Goal: Information Seeking & Learning: Learn about a topic

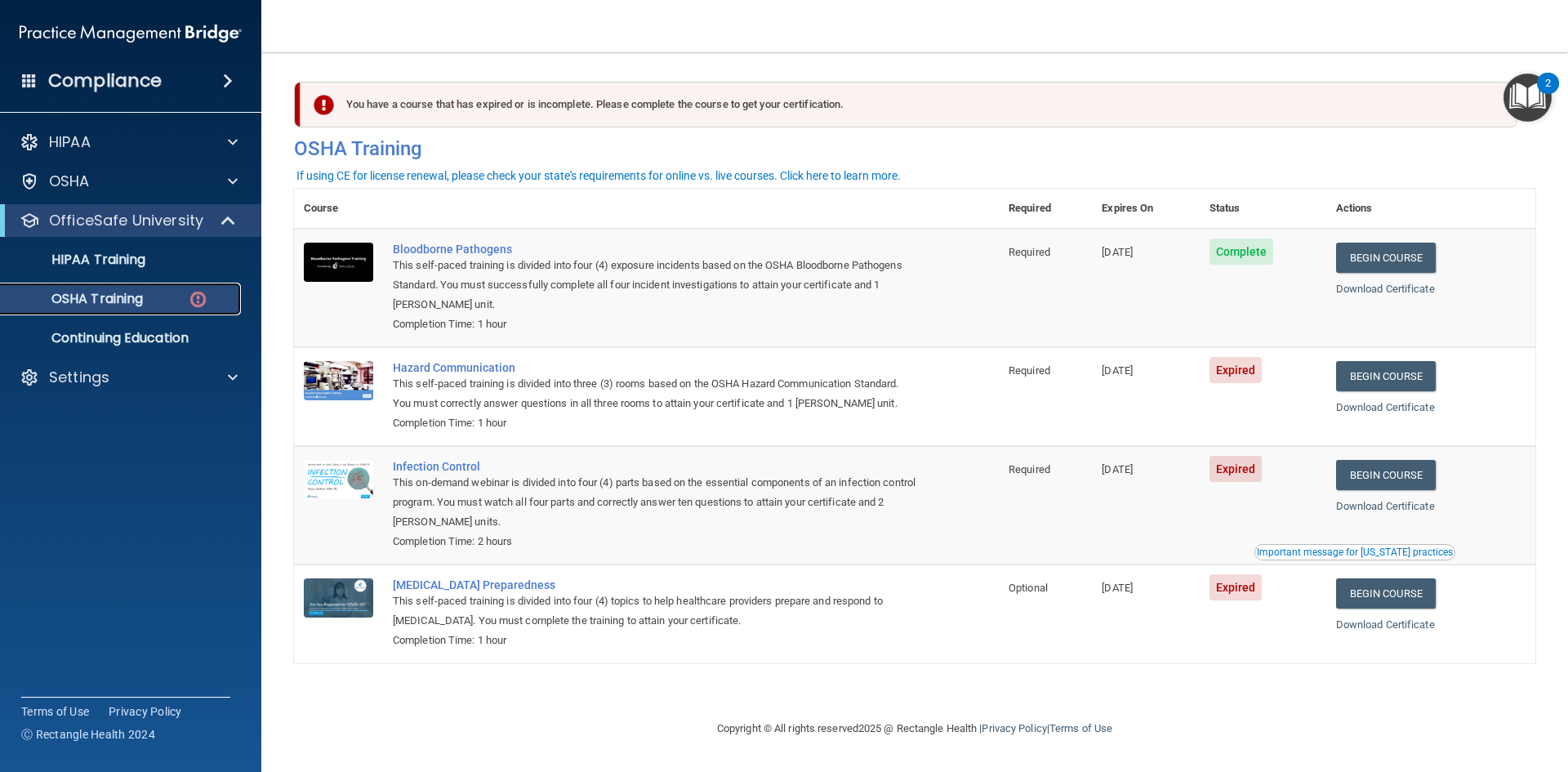
click at [164, 292] on div "OSHA Training" at bounding box center [122, 299] width 223 height 16
click at [133, 260] on p "HIPAA Training" at bounding box center [78, 260] width 135 height 16
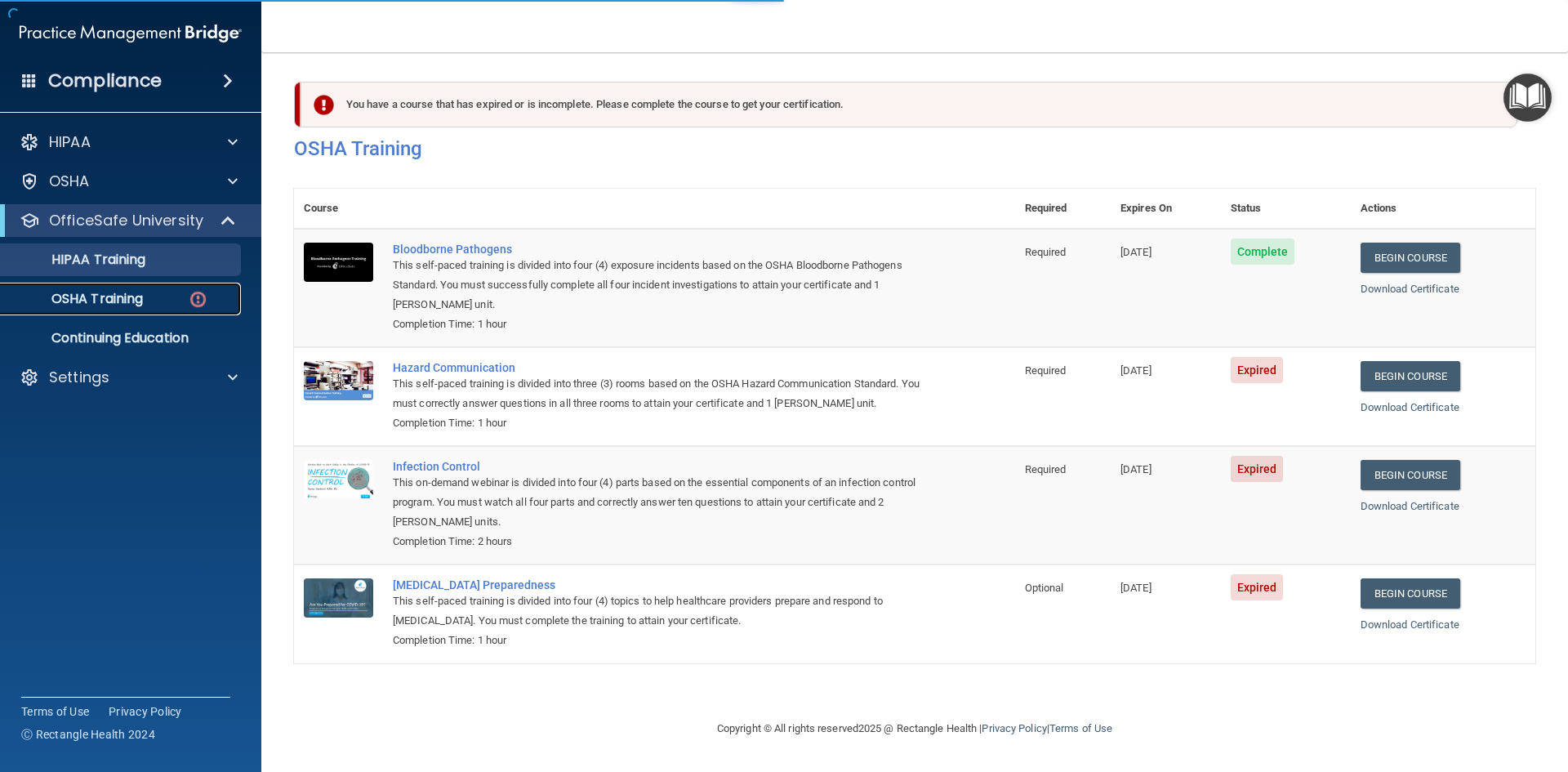
click at [135, 307] on p "OSHA Training" at bounding box center [77, 299] width 132 height 16
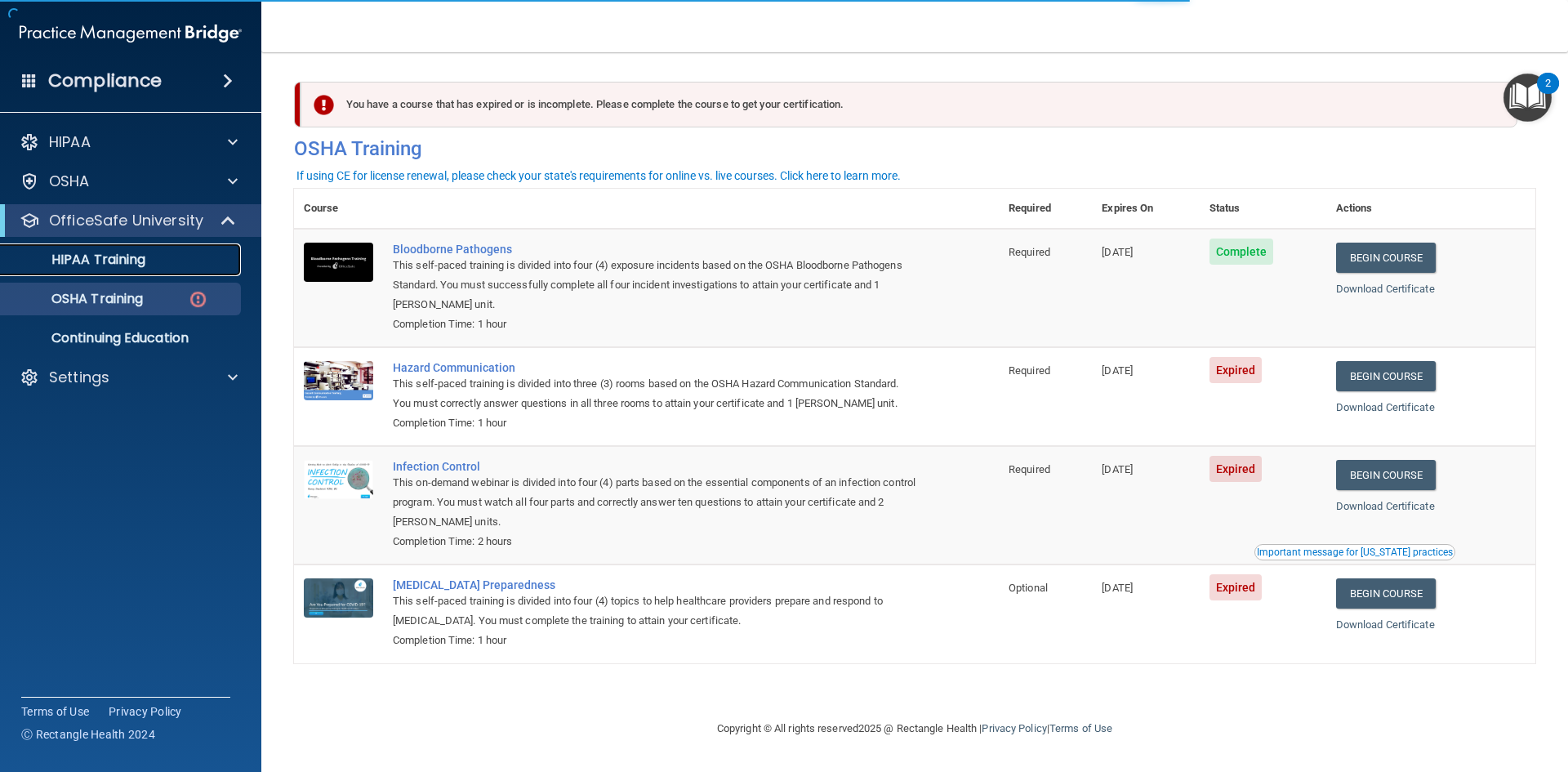
click at [138, 265] on p "HIPAA Training" at bounding box center [78, 260] width 135 height 16
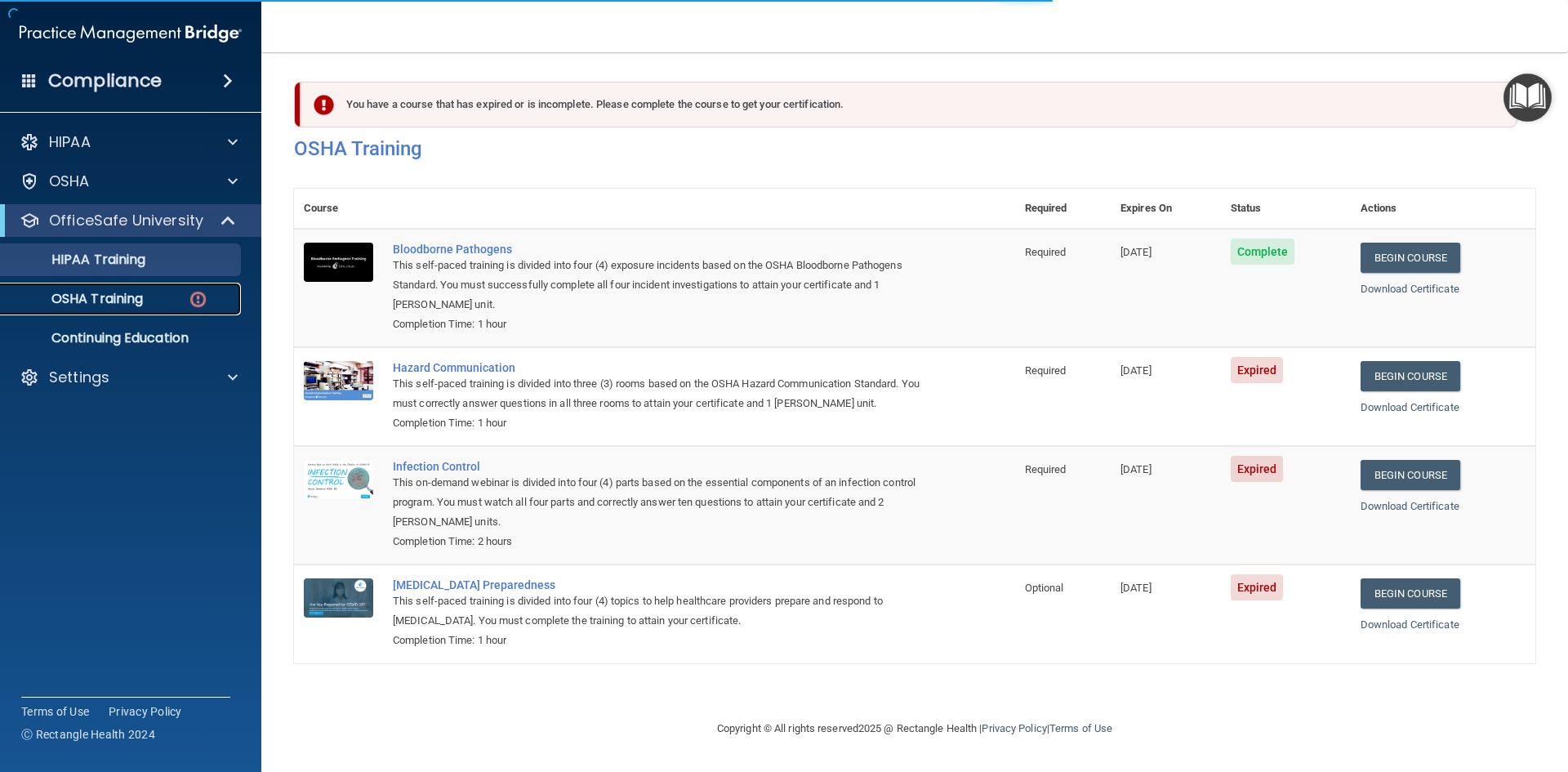
click at [137, 309] on link "OSHA Training" at bounding box center [112, 299] width 257 height 33
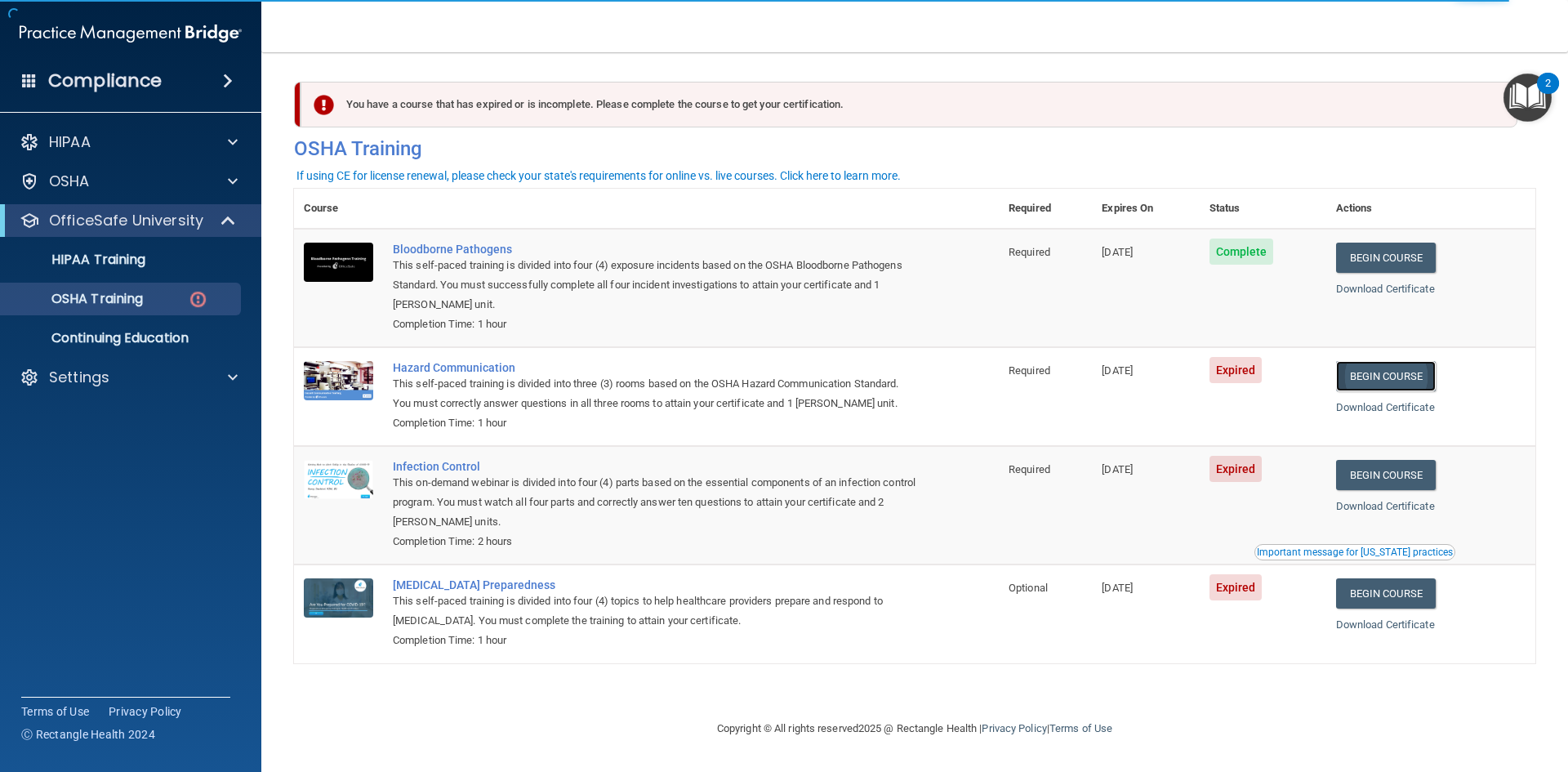
click at [1394, 381] on link "Begin Course" at bounding box center [1386, 376] width 100 height 30
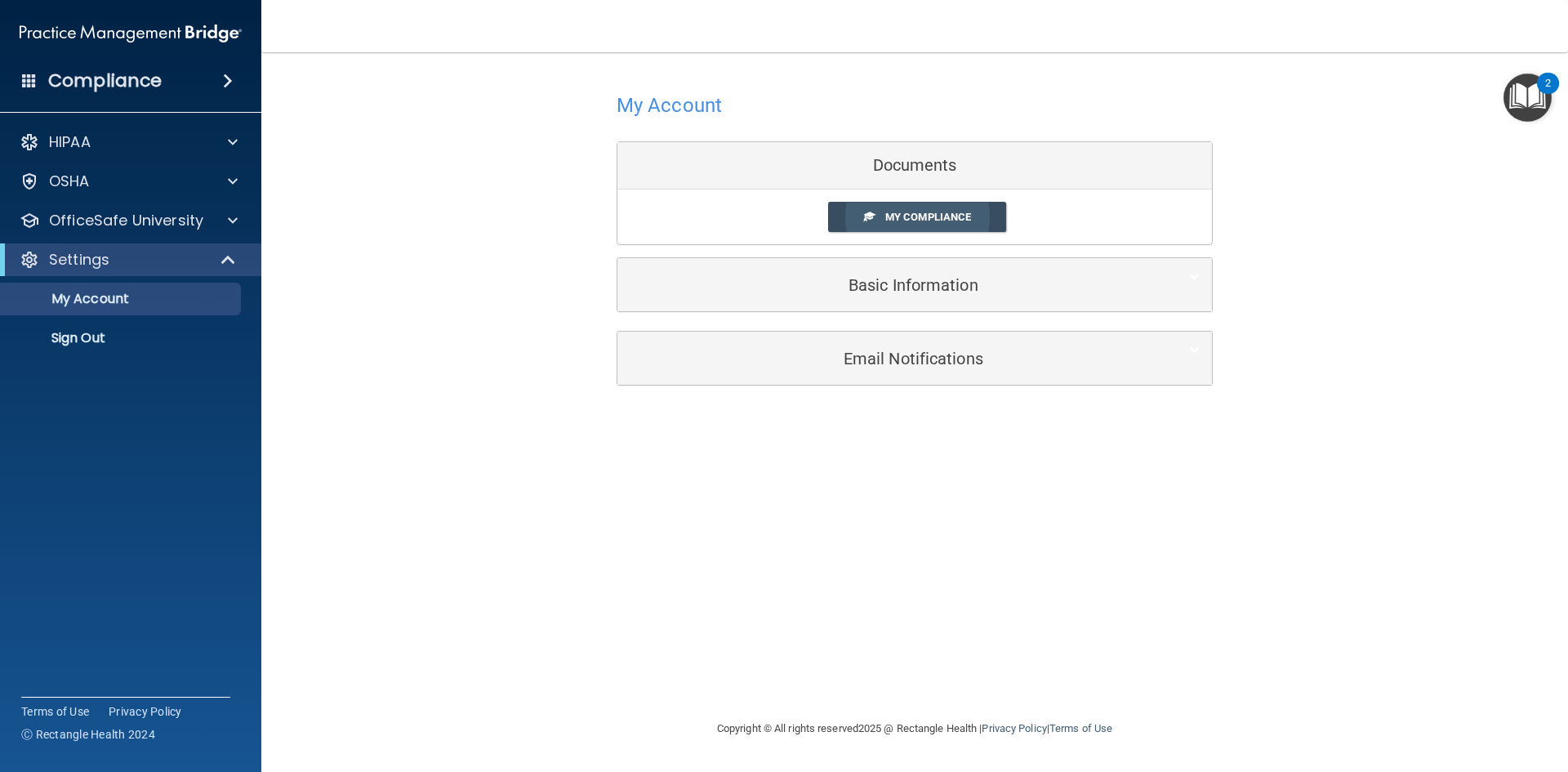
click at [935, 215] on span "My Compliance" at bounding box center [928, 217] width 86 height 13
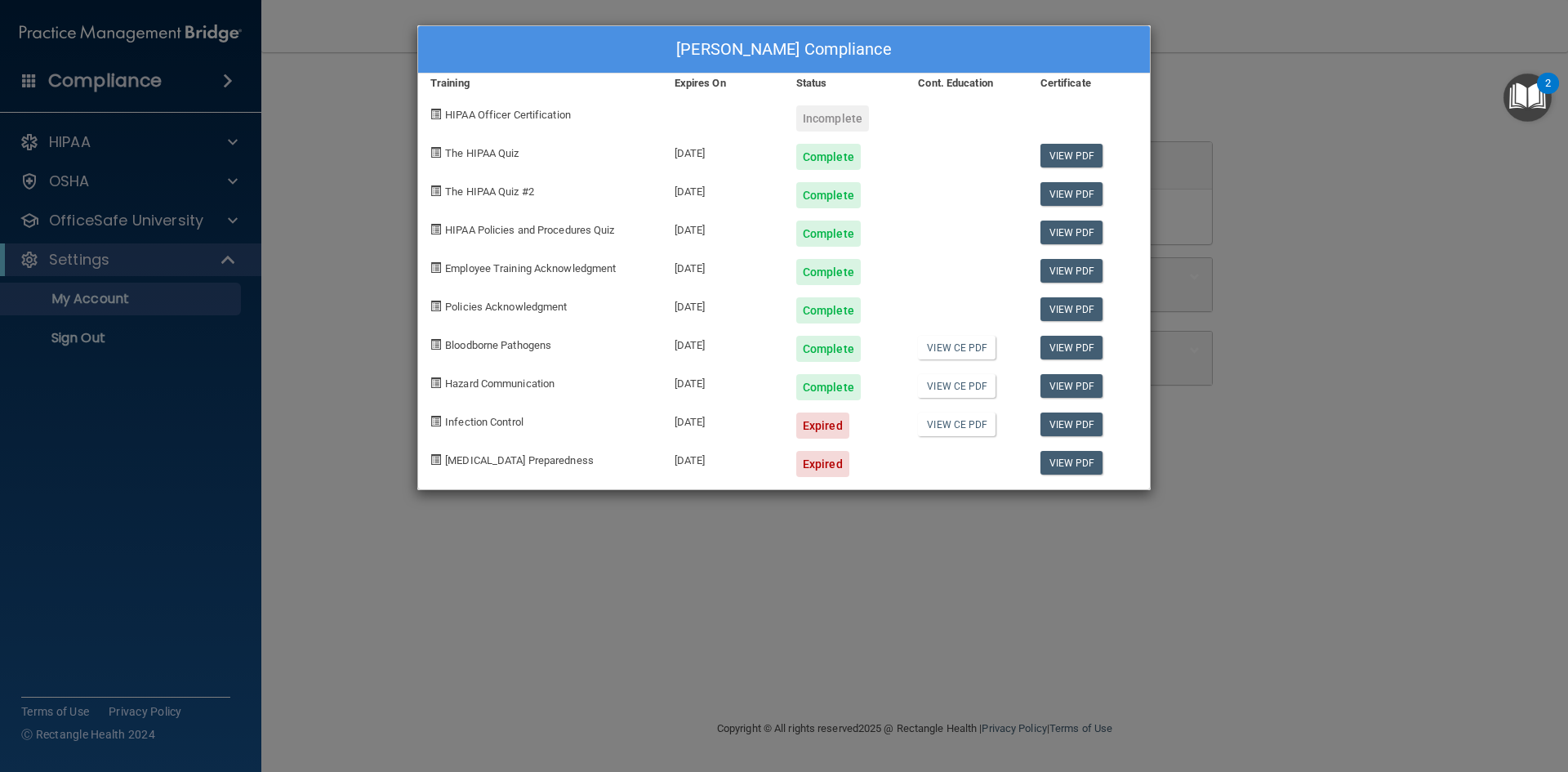
click at [836, 122] on div "Incomplete" at bounding box center [833, 118] width 72 height 26
click at [812, 429] on div "Expired" at bounding box center [823, 425] width 53 height 26
click at [857, 421] on div "Expired" at bounding box center [845, 419] width 121 height 38
click at [1051, 427] on link "View PDF" at bounding box center [1071, 424] width 62 height 24
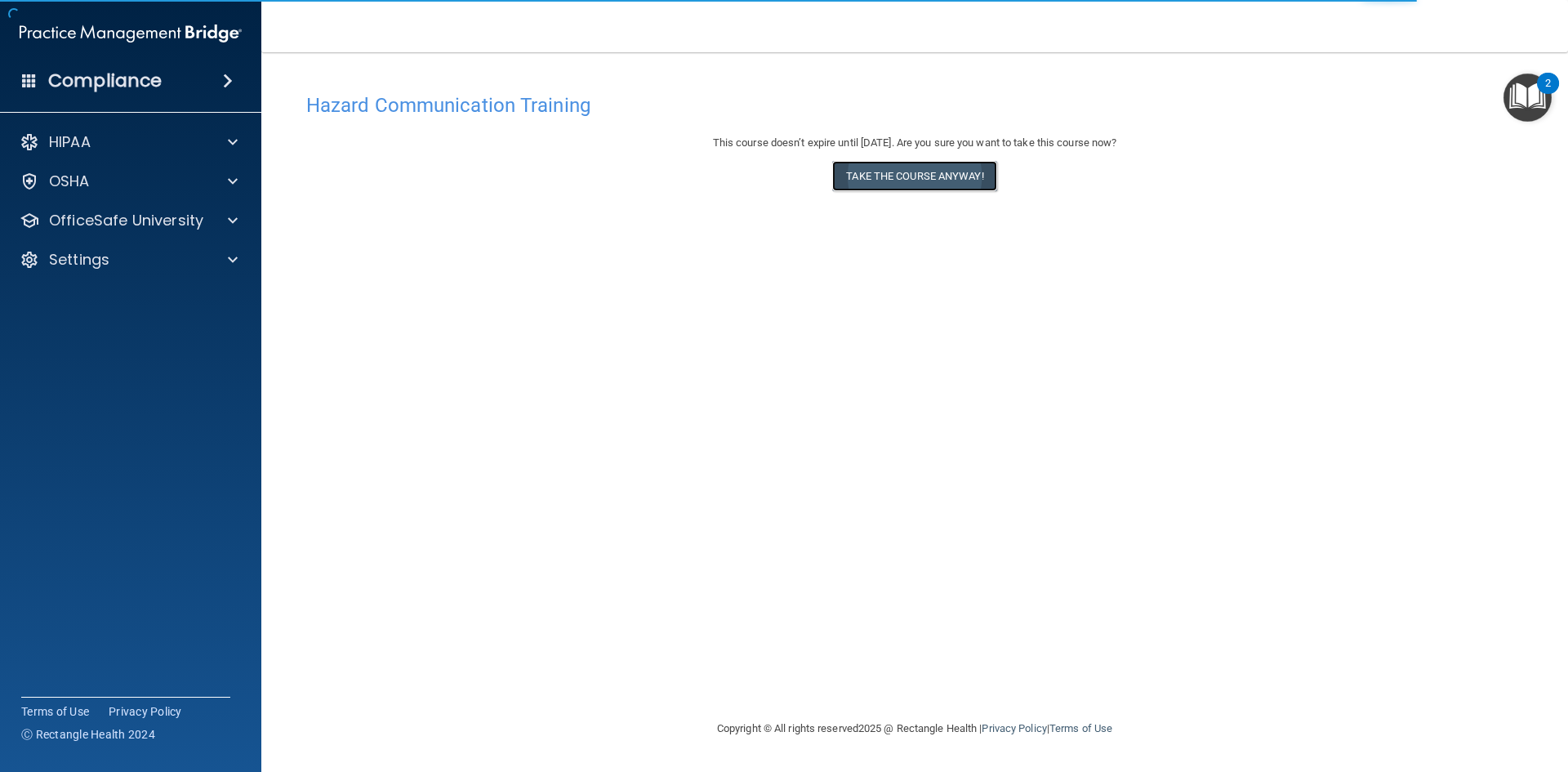
click at [906, 179] on button "Take the course anyway!" at bounding box center [913, 176] width 164 height 30
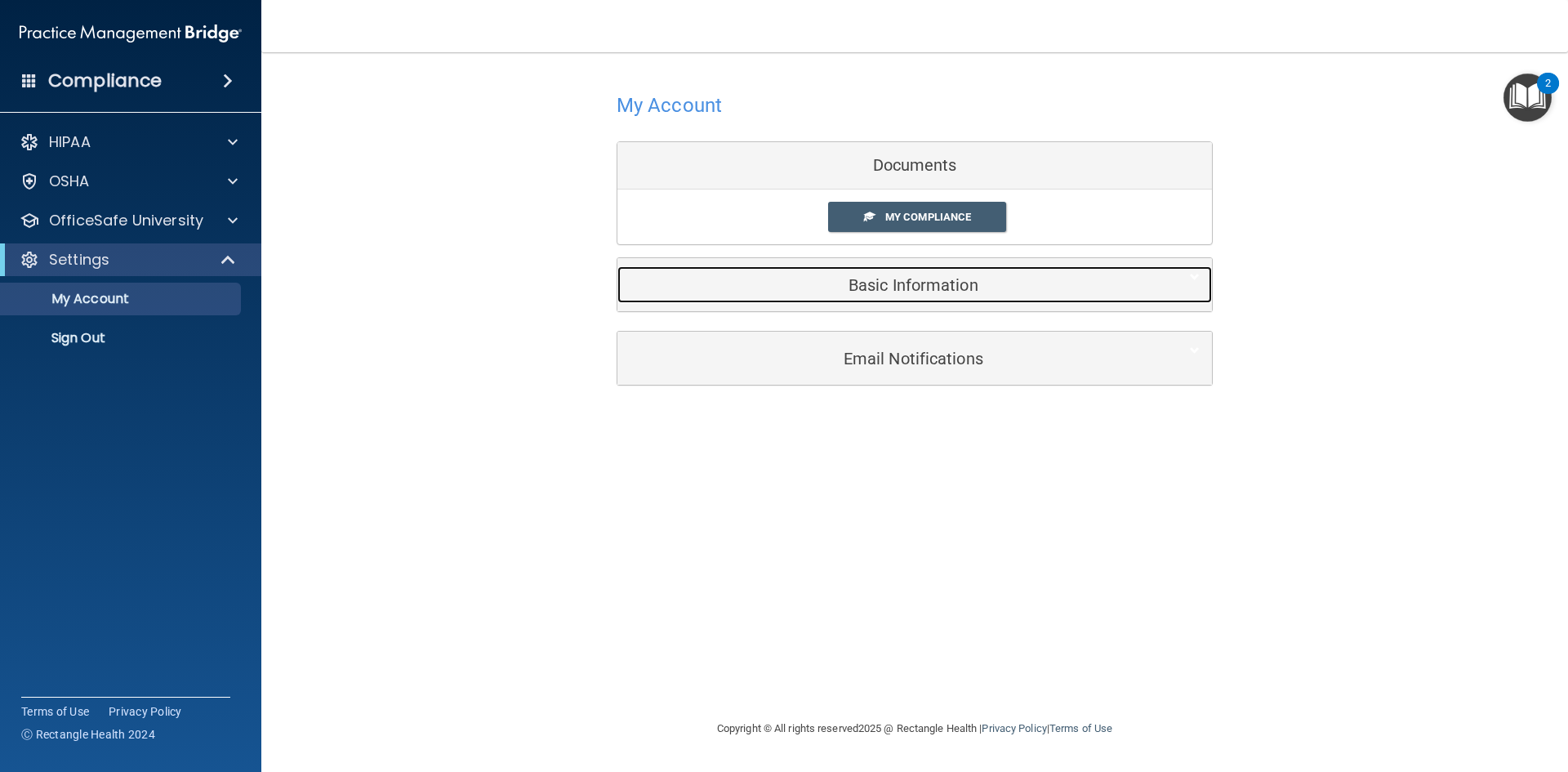
click at [923, 296] on div "Basic Information" at bounding box center [890, 284] width 545 height 37
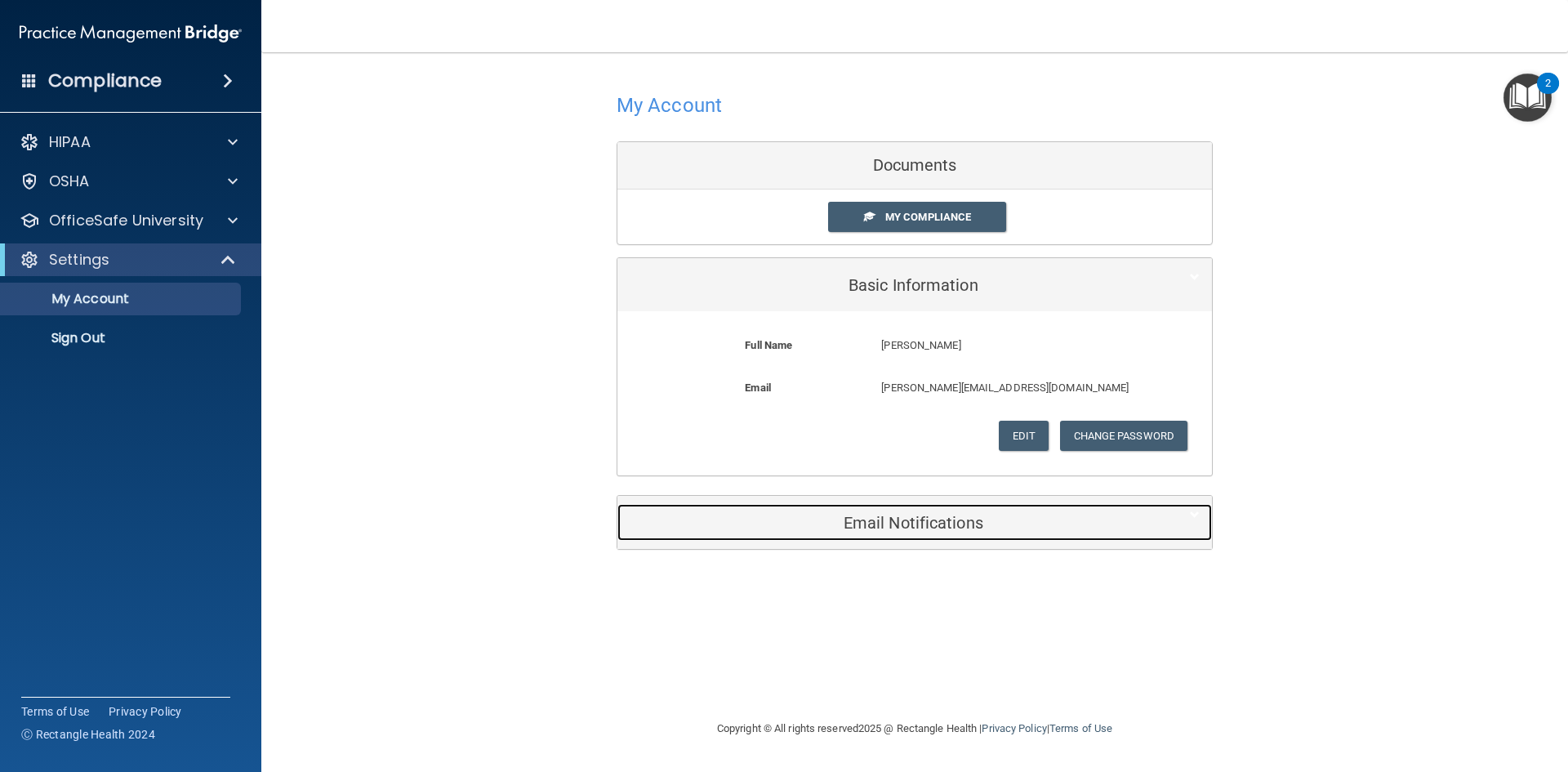
click at [923, 522] on h5 "Email Notifications" at bounding box center [890, 522] width 521 height 18
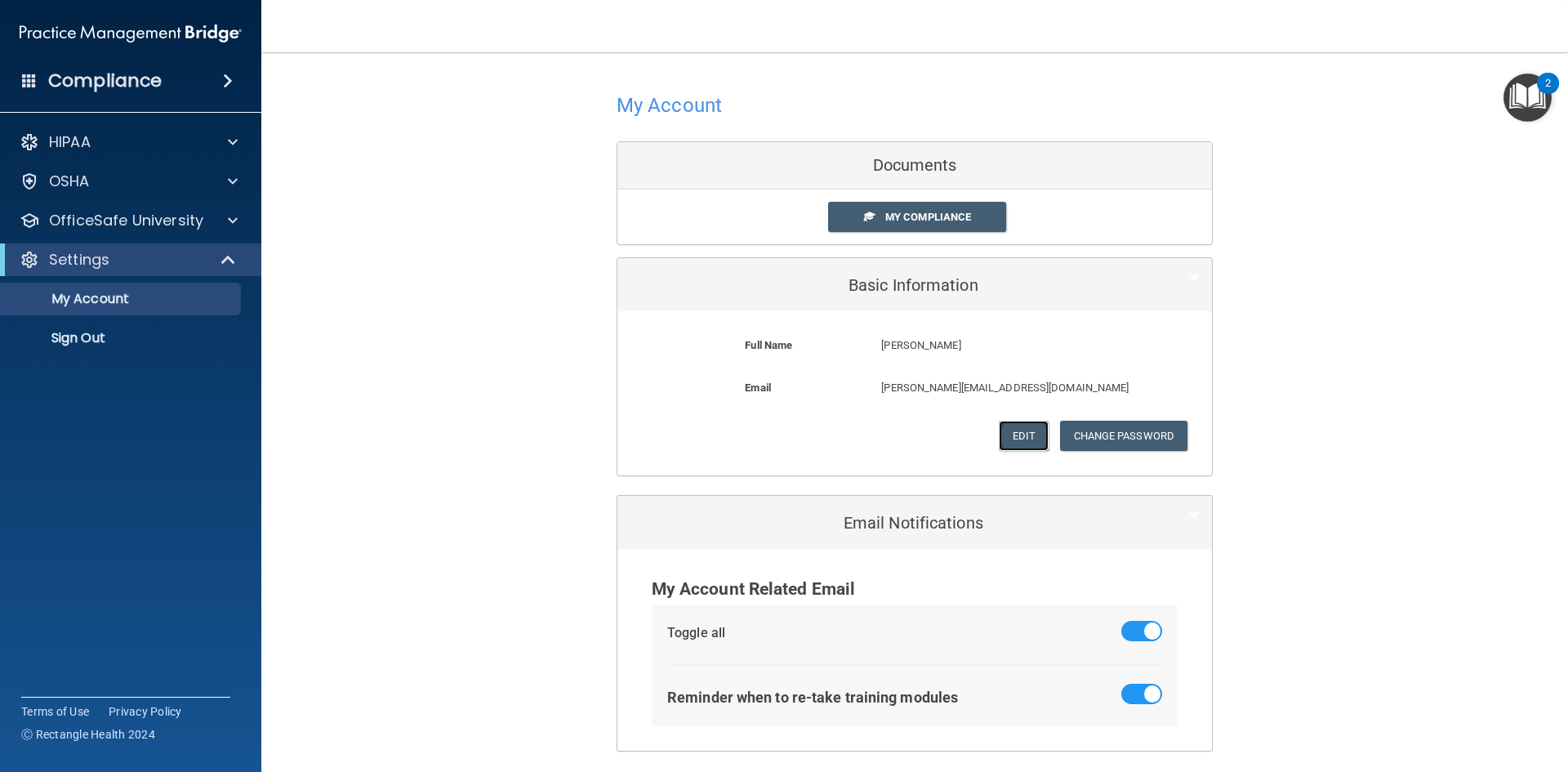
click at [1021, 428] on button "Edit" at bounding box center [1023, 435] width 50 height 30
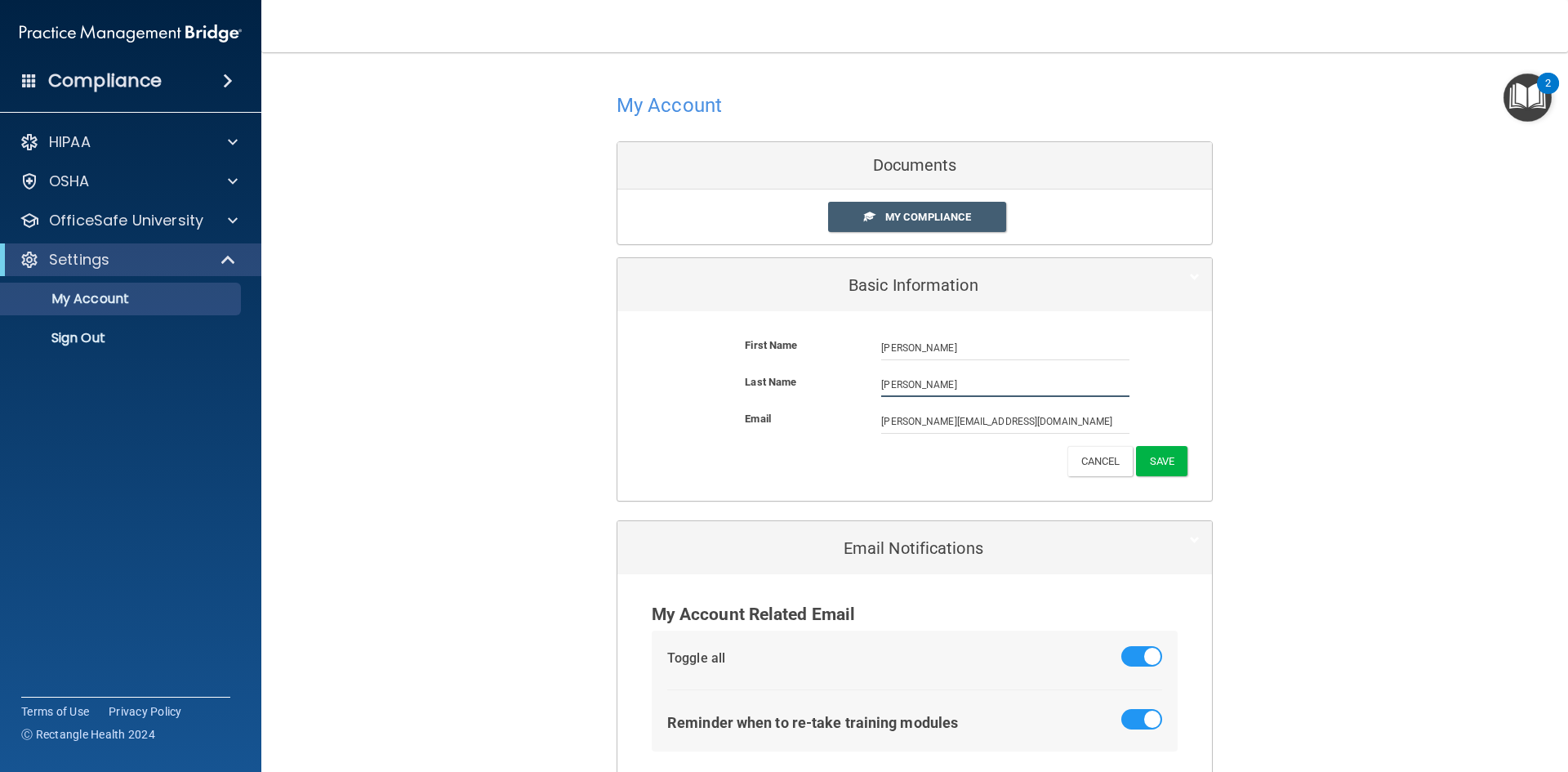
drag, startPoint x: 922, startPoint y: 376, endPoint x: 823, endPoint y: 385, distance: 99.4
click at [823, 385] on div "Last Name Guerro" at bounding box center [915, 384] width 570 height 24
type input "Guerrero"
click at [1151, 444] on div "Email iliana@northendsmiles.com iliana@northendsmiles.com" at bounding box center [915, 427] width 570 height 37
click at [1157, 462] on button "Save" at bounding box center [1162, 461] width 52 height 30
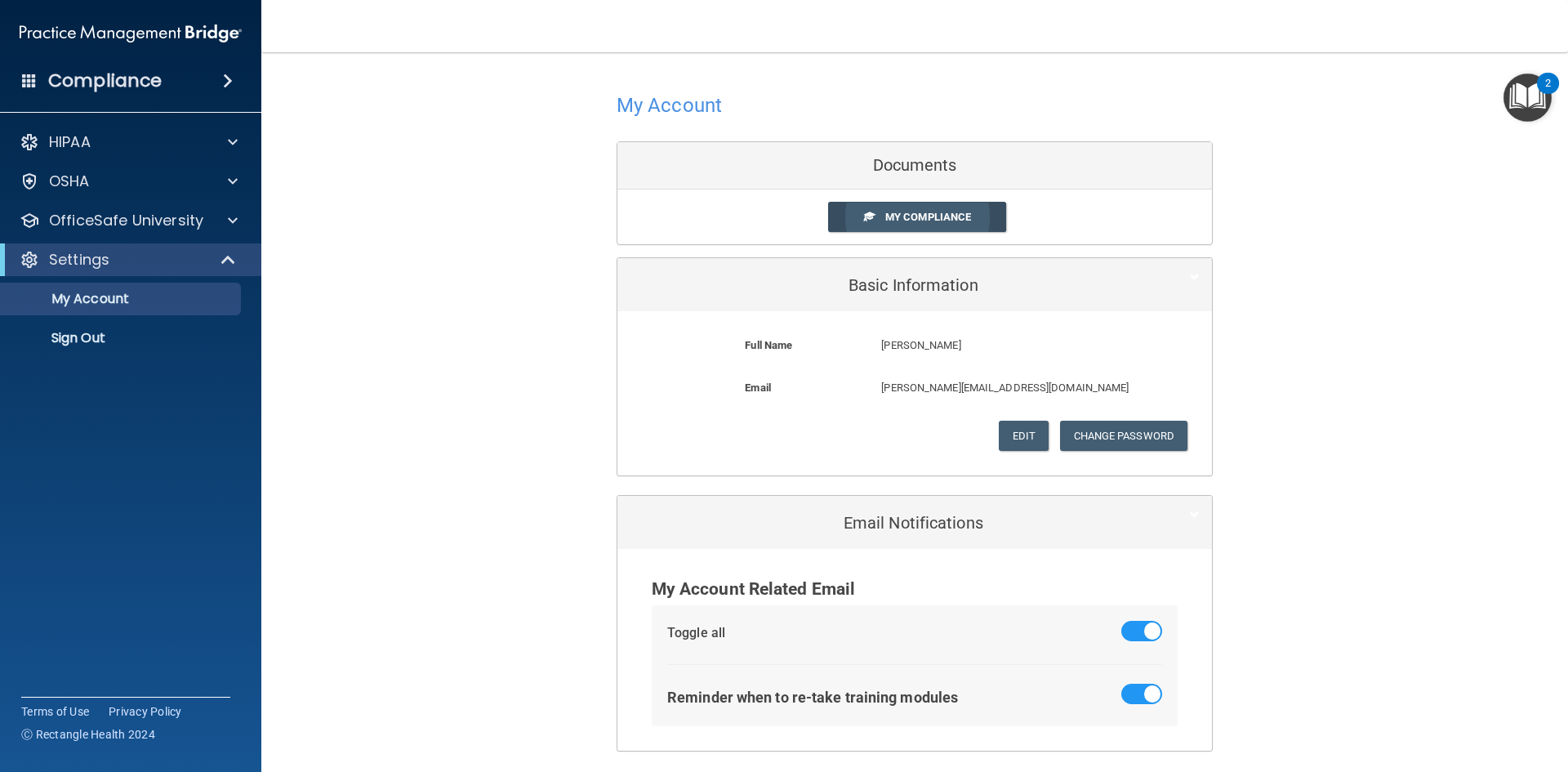
click at [929, 212] on span "My Compliance" at bounding box center [928, 217] width 86 height 13
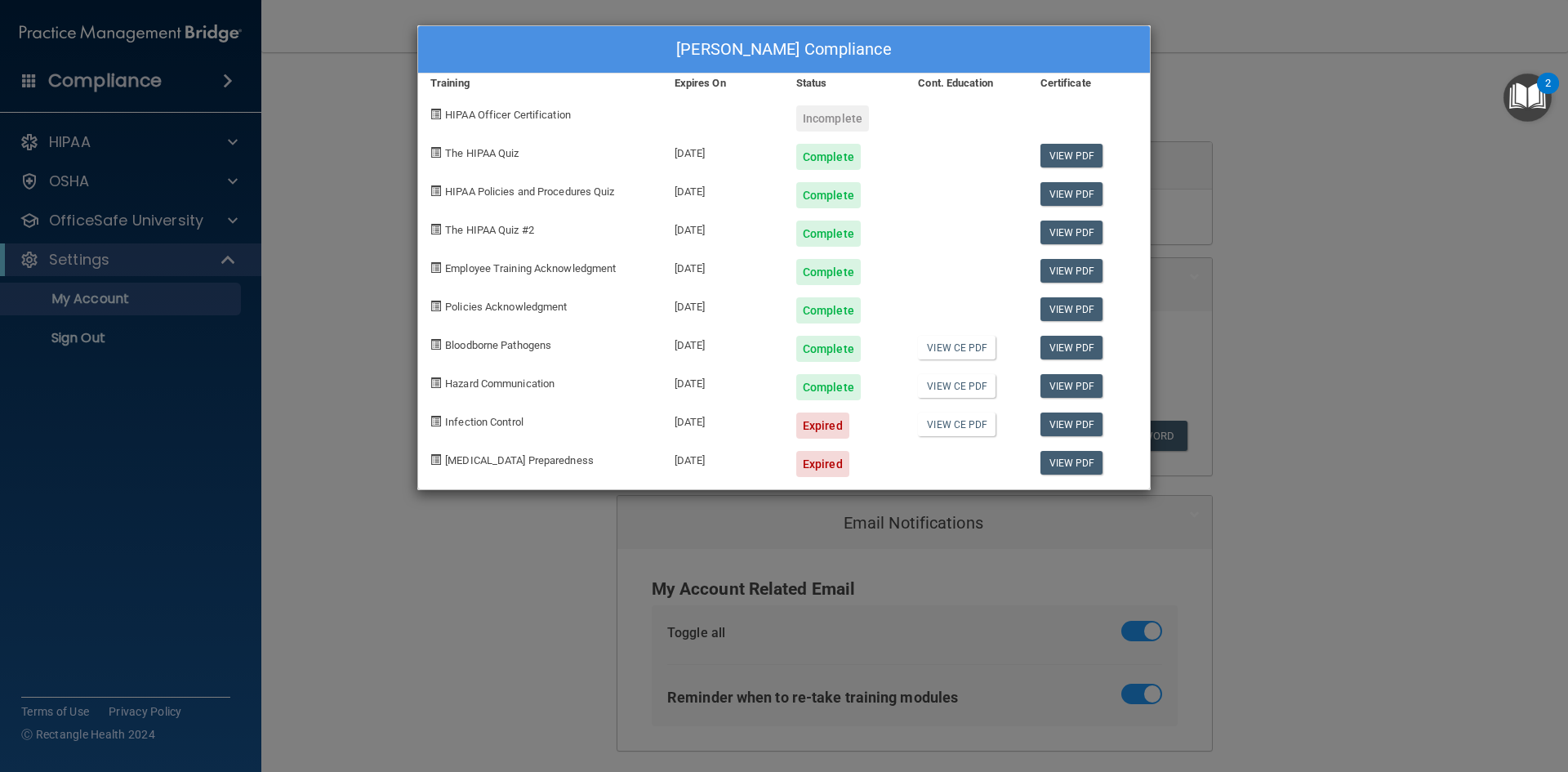
click at [822, 430] on div "Expired" at bounding box center [823, 425] width 53 height 26
click at [953, 429] on link "View CE PDF" at bounding box center [957, 424] width 78 height 24
click at [1297, 91] on div "Iliana Guerrero's Compliance Training Expires On Status Cont. Education Certifi…" at bounding box center [784, 386] width 1568 height 772
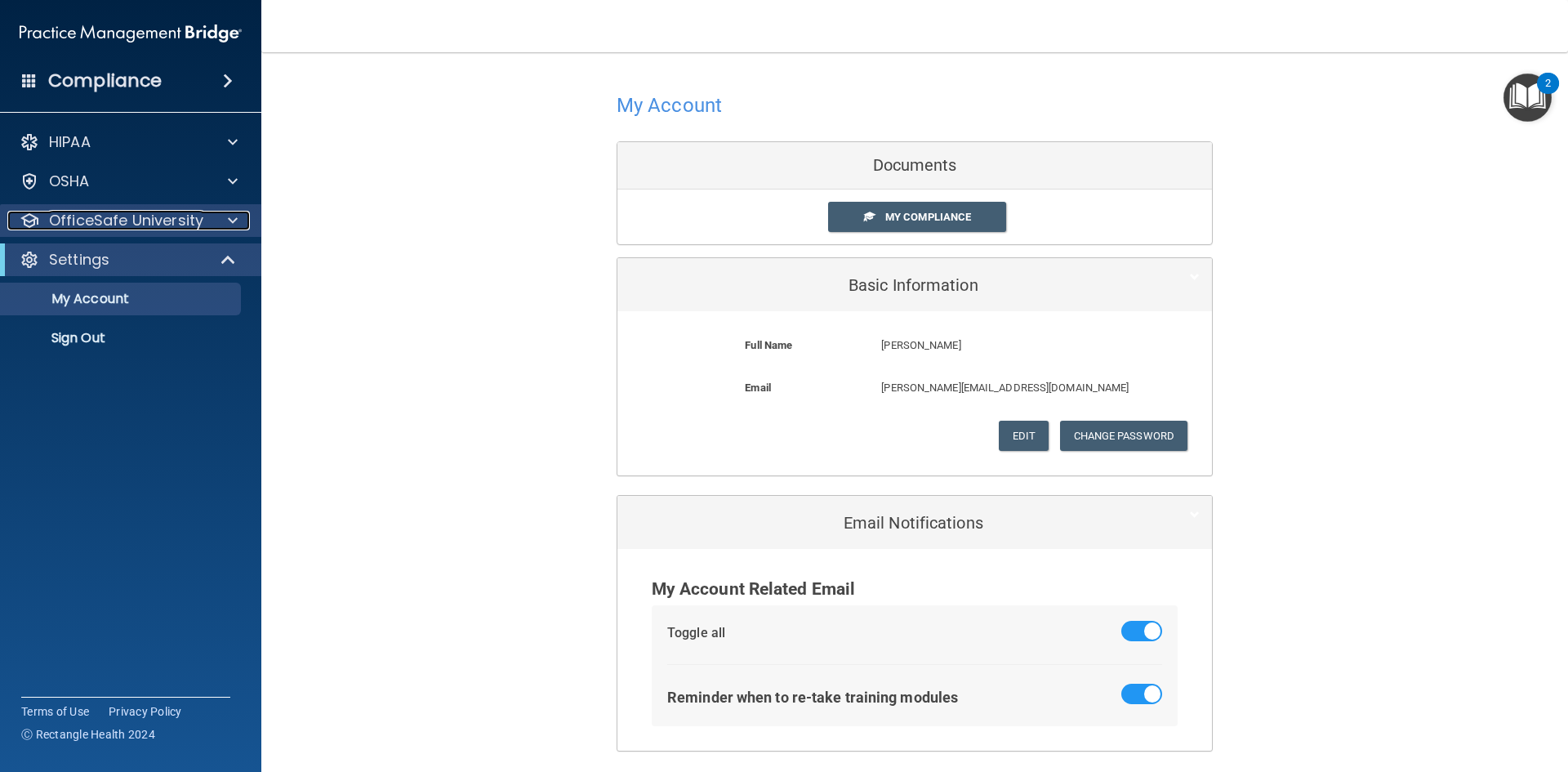
click at [120, 223] on p "OfficeSafe University" at bounding box center [126, 221] width 155 height 20
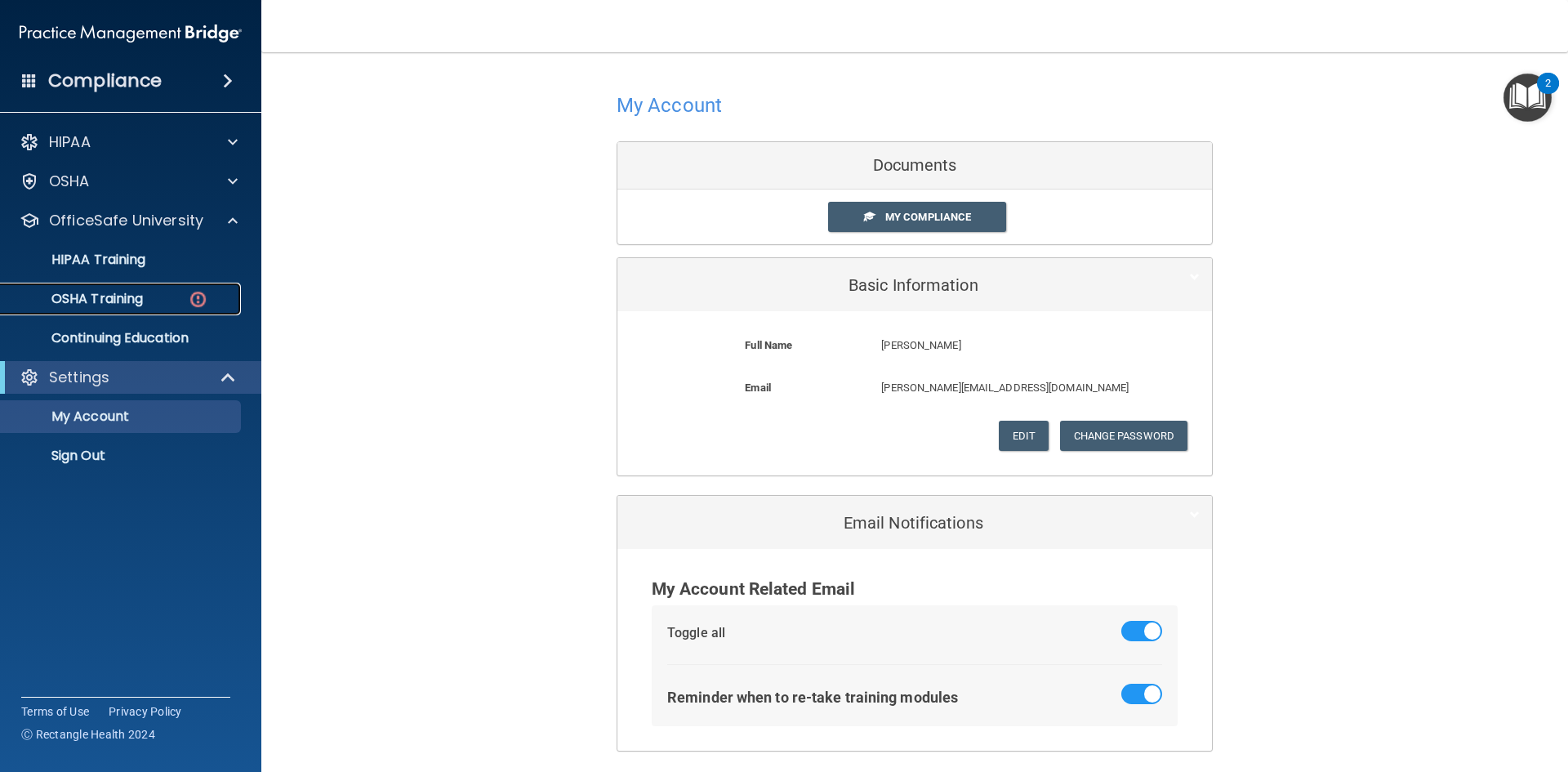
click at [153, 303] on div "OSHA Training" at bounding box center [122, 299] width 223 height 16
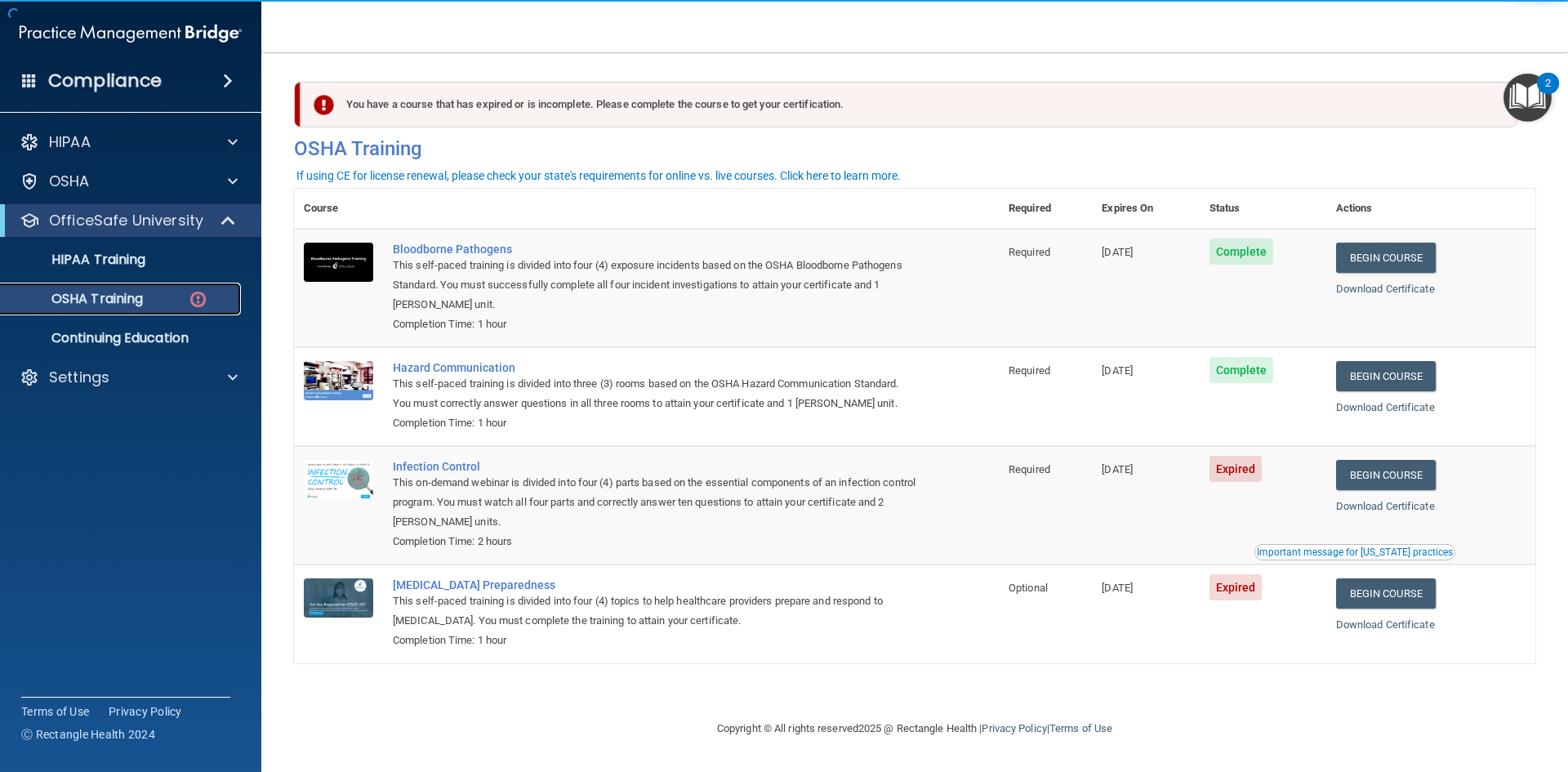
click at [143, 298] on p "OSHA Training" at bounding box center [77, 299] width 132 height 16
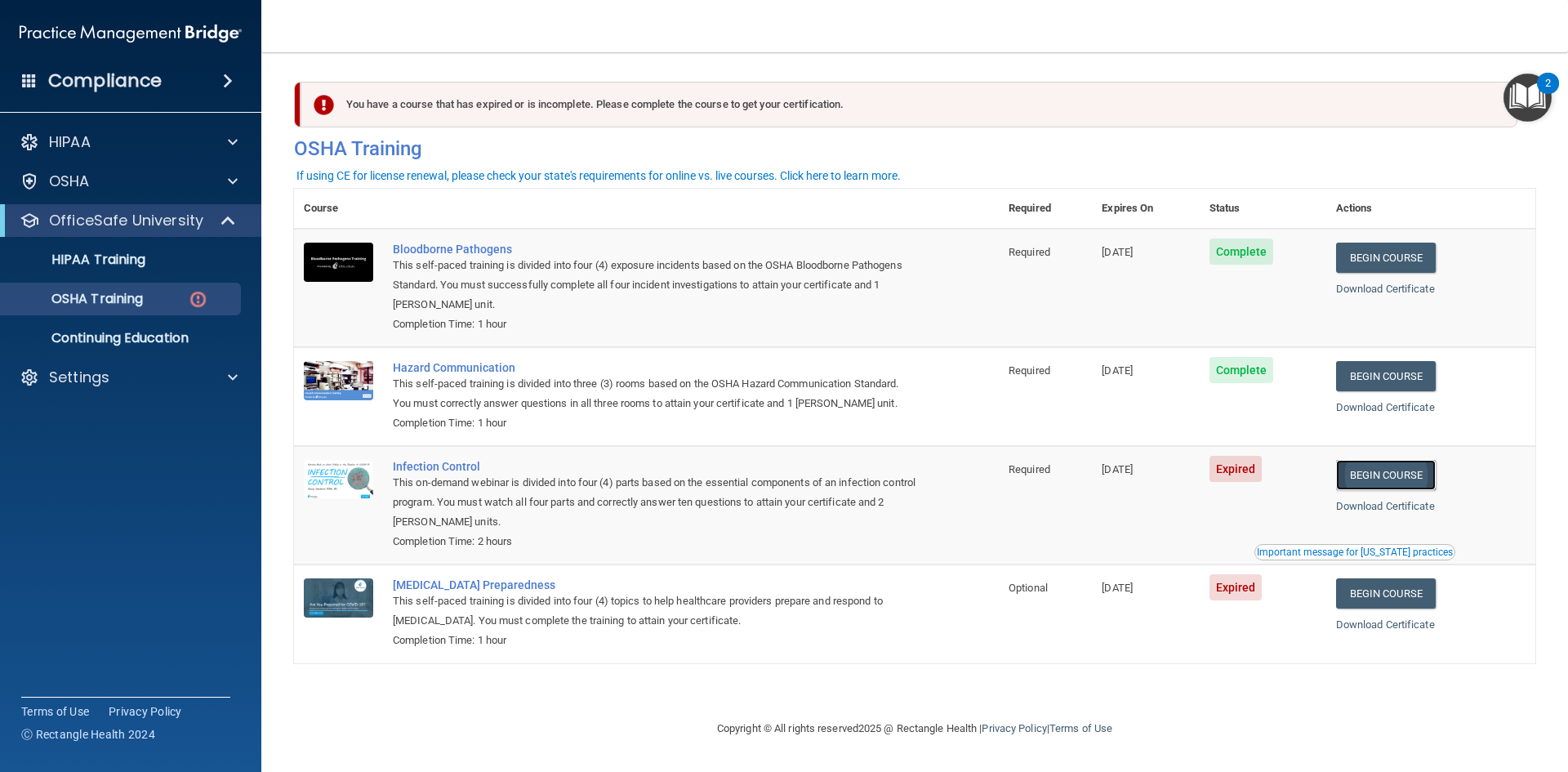
click at [1401, 478] on link "Begin Course" at bounding box center [1386, 474] width 100 height 30
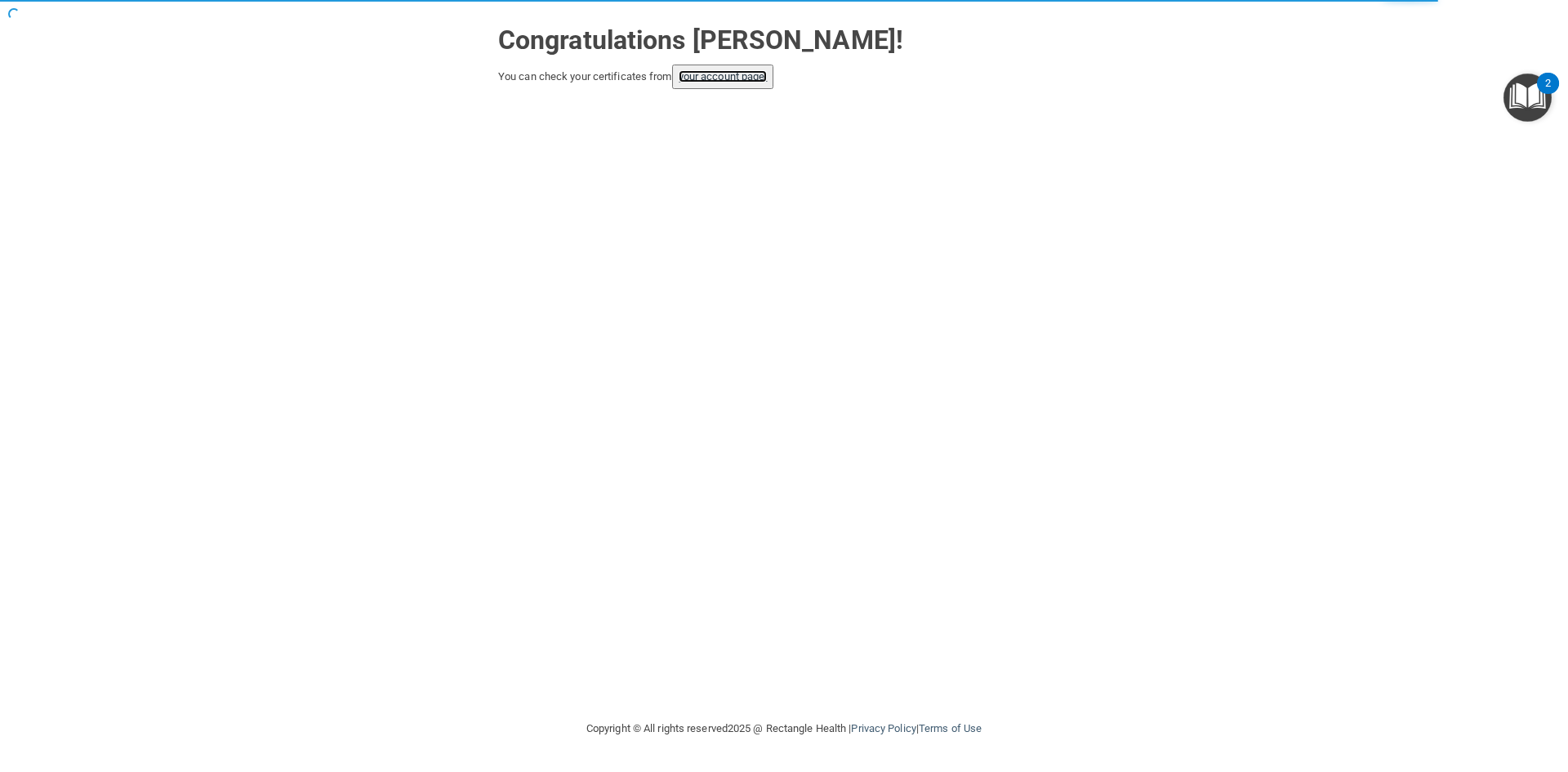
click at [753, 80] on link "your account page!" at bounding box center [723, 77] width 89 height 13
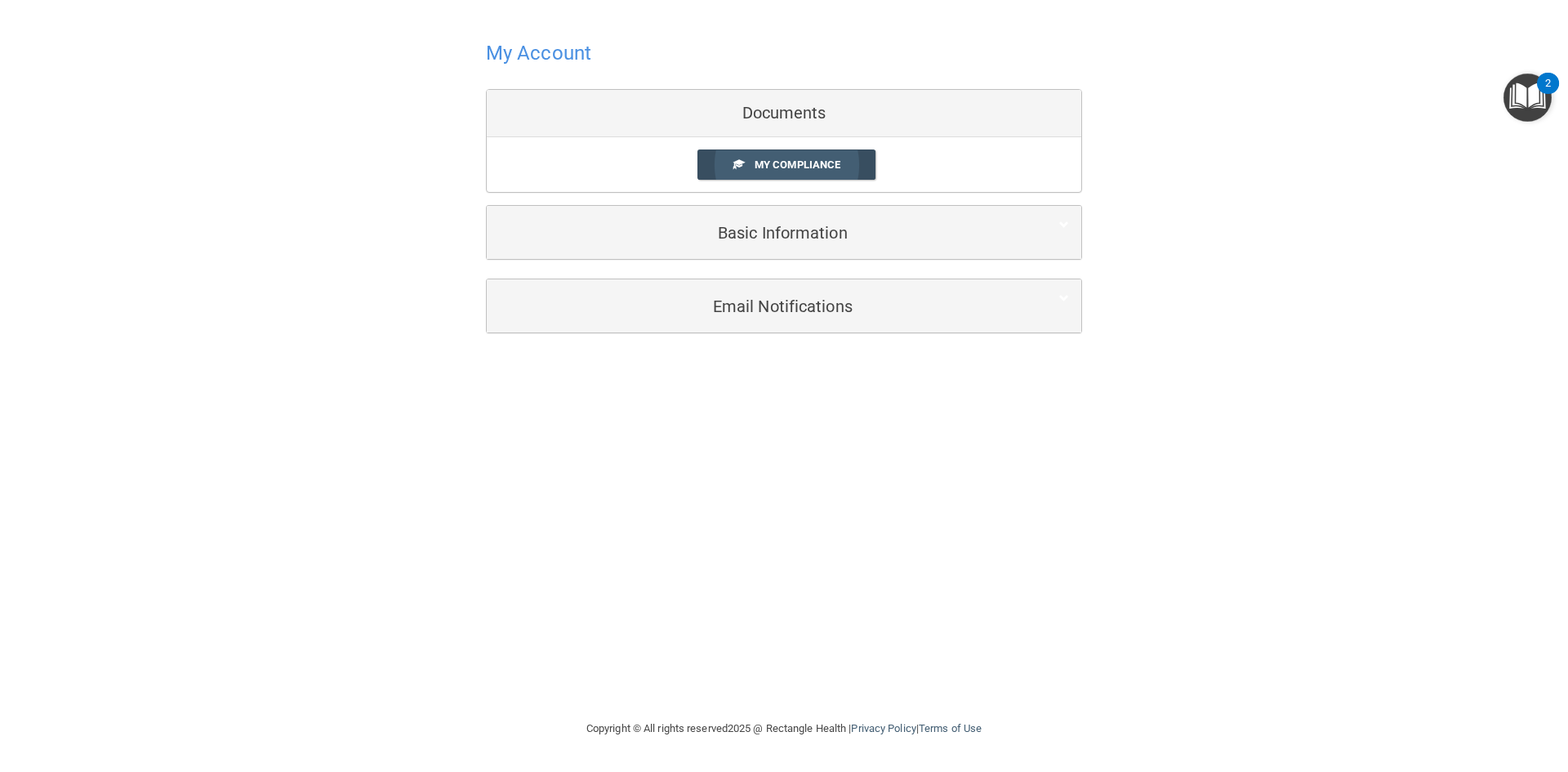
click at [760, 162] on span "My Compliance" at bounding box center [798, 165] width 86 height 13
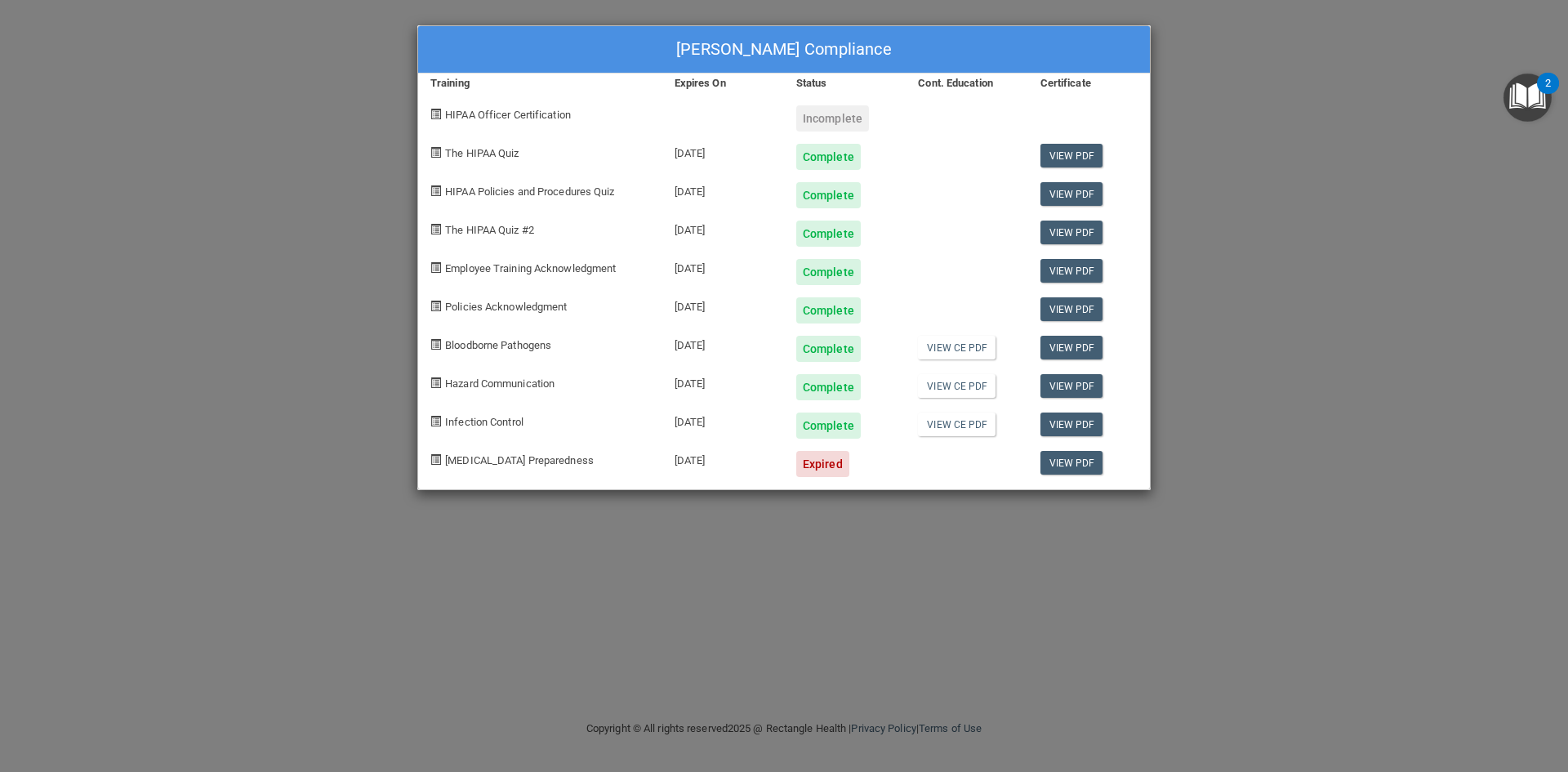
click at [786, 466] on div "Expired" at bounding box center [845, 457] width 121 height 38
click at [688, 461] on div "06/24/2025" at bounding box center [723, 457] width 121 height 38
click at [1223, 82] on div "Iliana Guerrero's Compliance Training Expires On Status Cont. Education Certifi…" at bounding box center [784, 386] width 1568 height 772
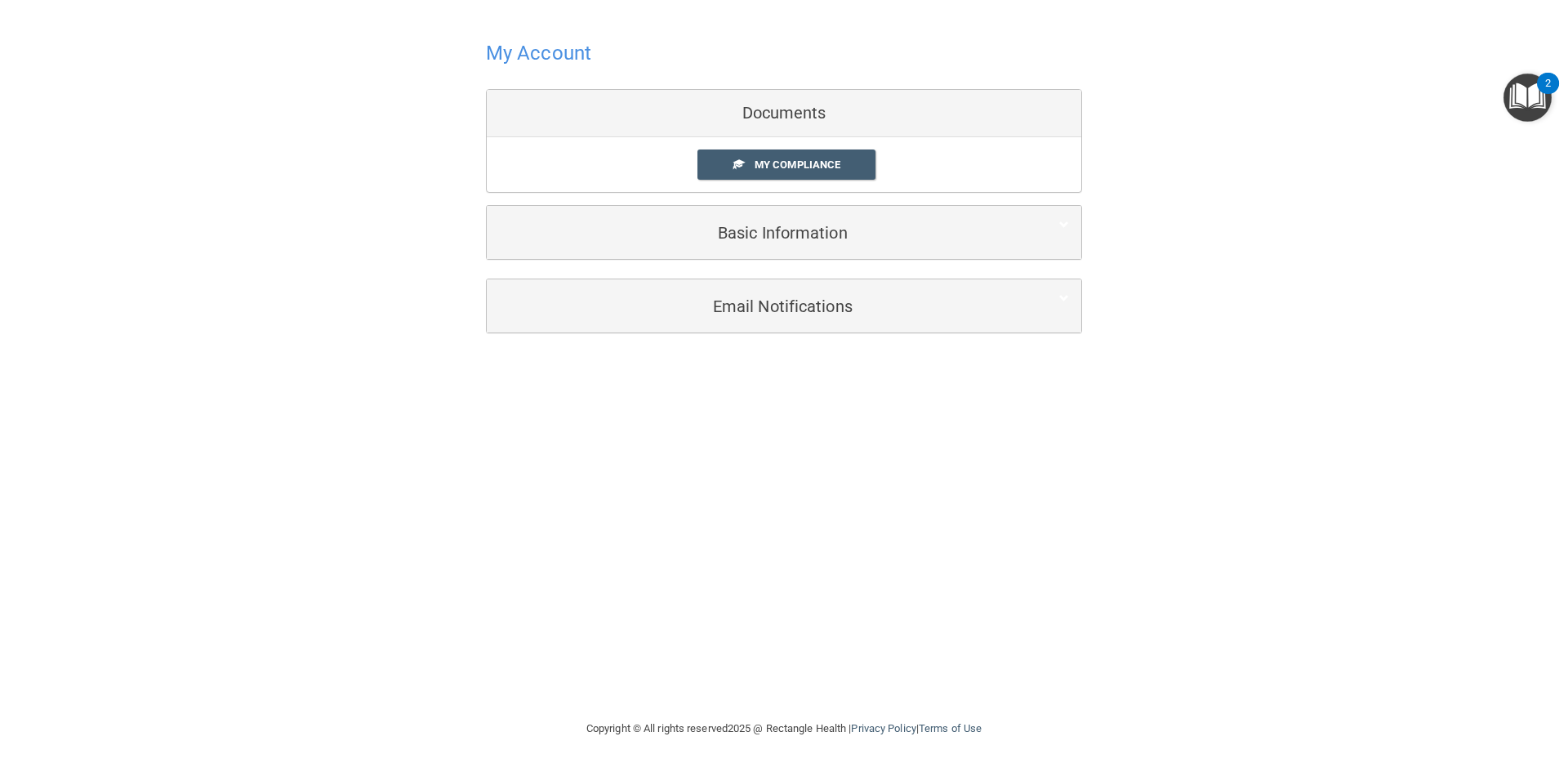
click at [509, 54] on h4 "My Account" at bounding box center [539, 52] width 105 height 21
click at [833, 169] on span "My Compliance" at bounding box center [798, 165] width 86 height 13
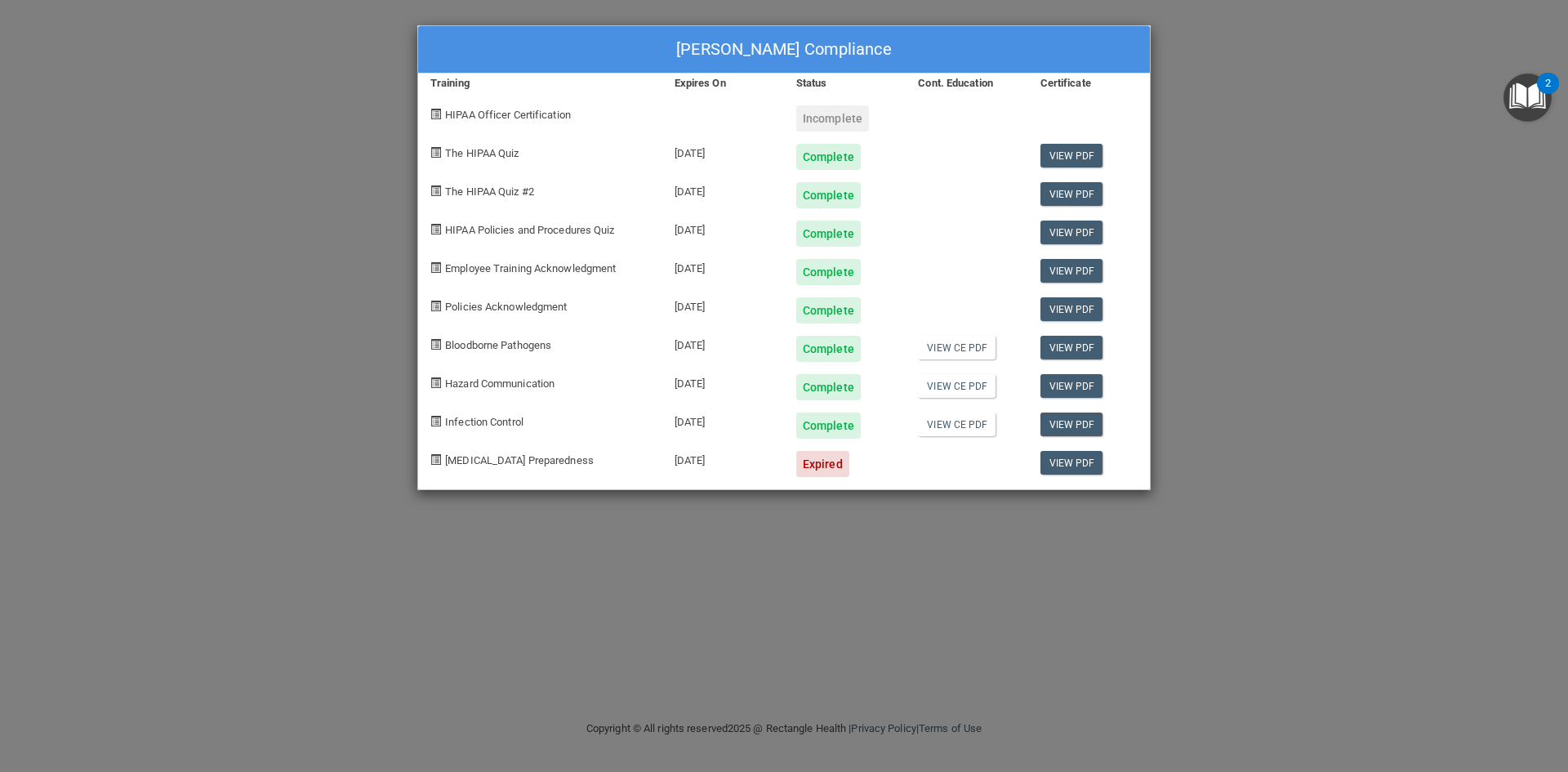
click at [961, 453] on div at bounding box center [967, 457] width 121 height 38
click at [1063, 466] on link "View PDF" at bounding box center [1071, 462] width 62 height 24
click at [1080, 266] on link "View PDF" at bounding box center [1071, 271] width 62 height 24
click at [815, 460] on div "Expired" at bounding box center [823, 463] width 53 height 26
click at [954, 421] on link "View CE PDF" at bounding box center [957, 424] width 78 height 24
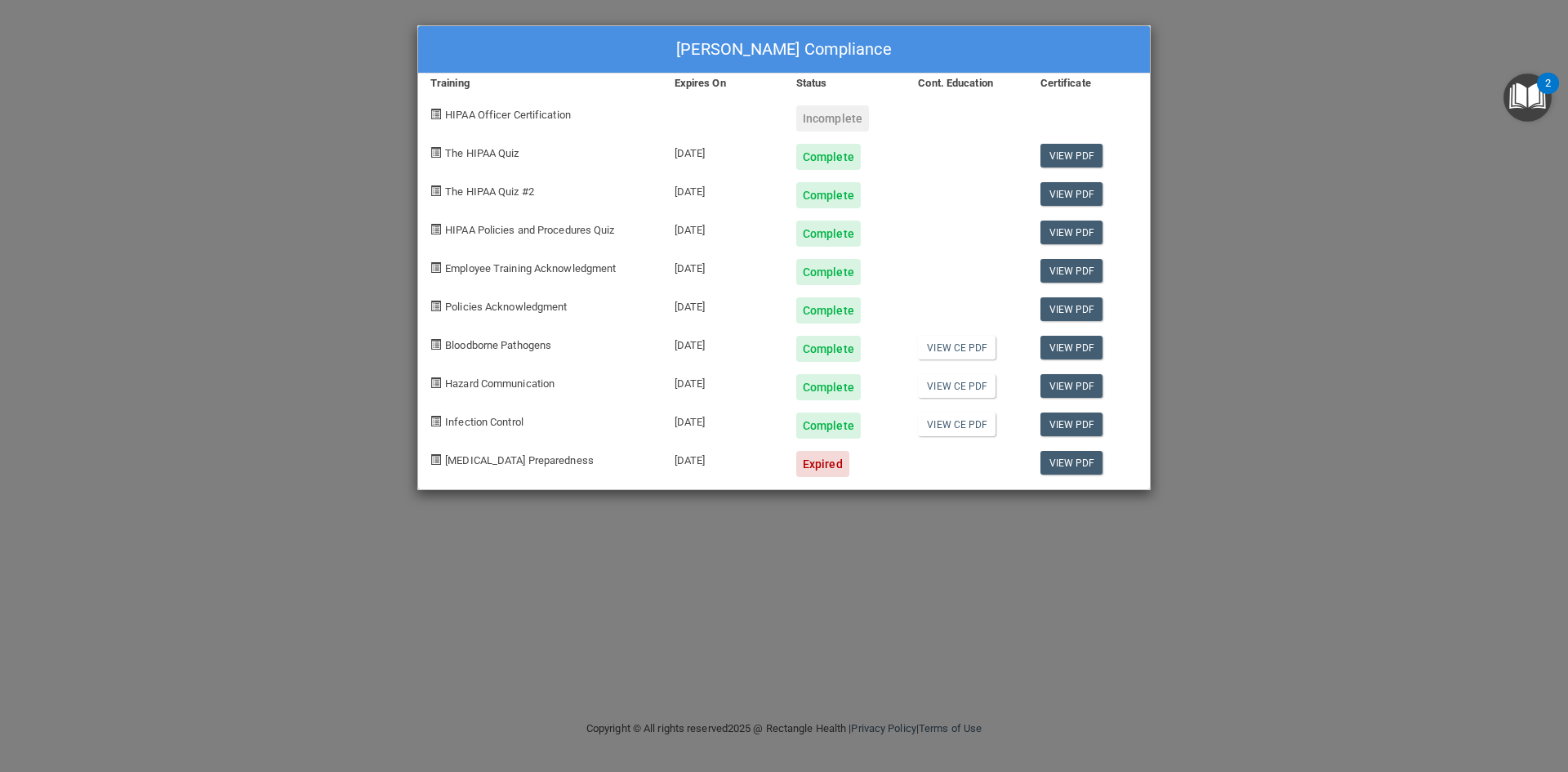
click at [431, 461] on span at bounding box center [435, 460] width 11 height 11
drag, startPoint x: 434, startPoint y: 458, endPoint x: 1078, endPoint y: 460, distance: 644.0
click at [1078, 460] on div "COVID-19 Preparedness 06/24/2025 Expired View PDF" at bounding box center [784, 457] width 731 height 38
click at [555, 100] on div "HIPAA Officer Certification" at bounding box center [540, 112] width 244 height 38
click at [236, 179] on div "Iliana Guerrero's Compliance Training Expires On Status Cont. Education Certifi…" at bounding box center [784, 386] width 1568 height 772
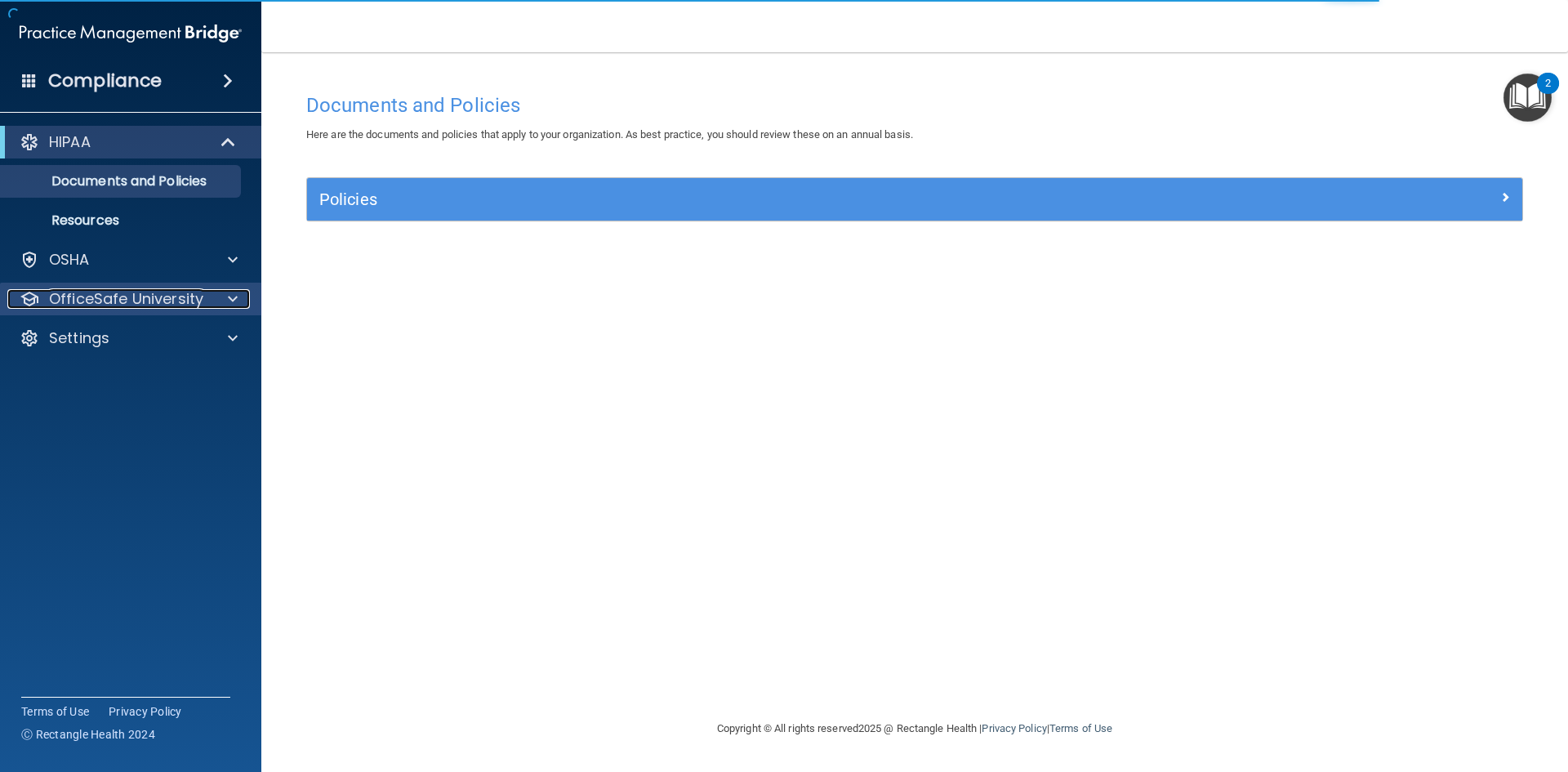
click at [119, 303] on p "OfficeSafe University" at bounding box center [126, 299] width 155 height 20
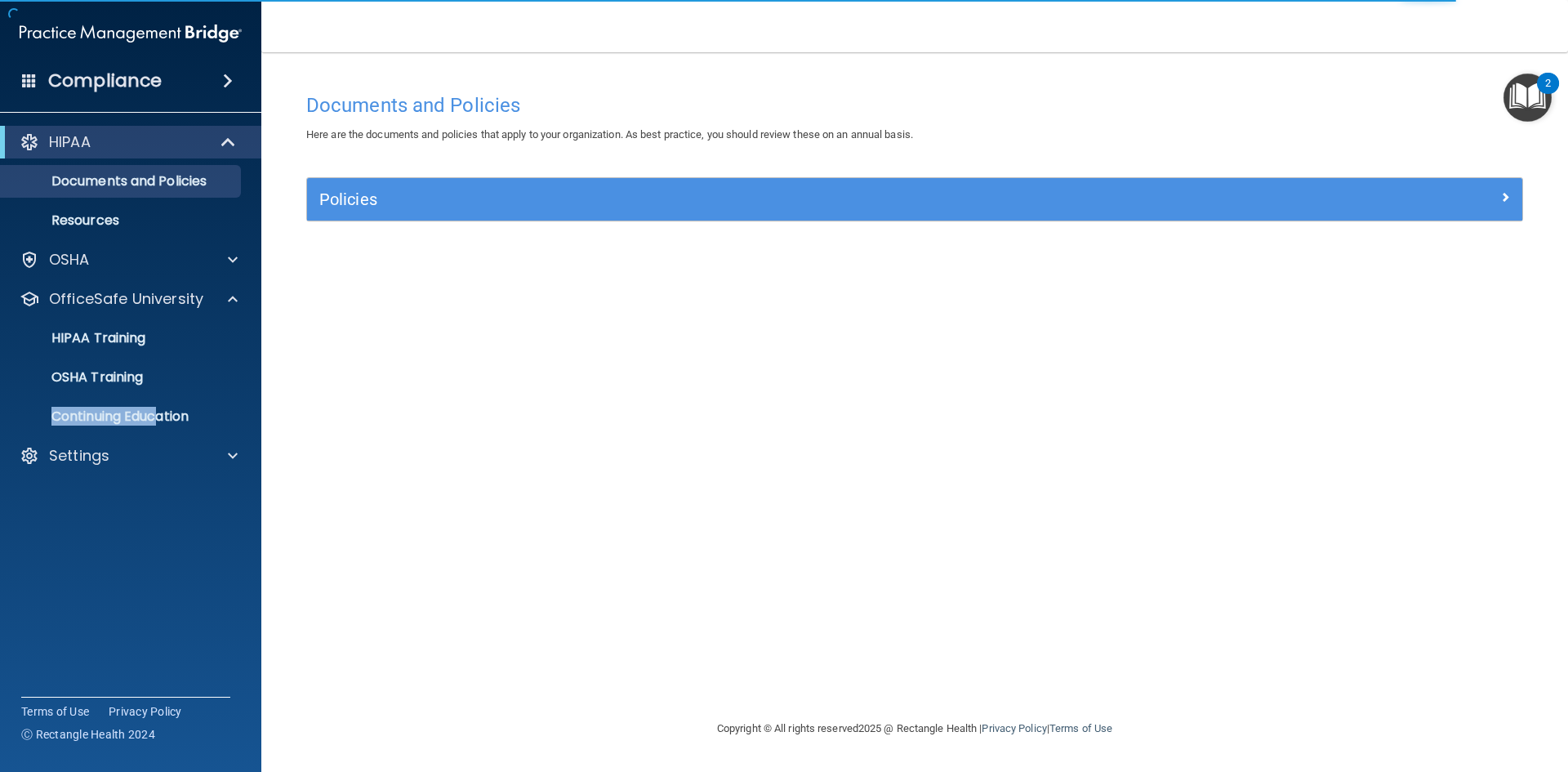
click at [159, 396] on ul "HIPAA Training OSHA Training Continuing Education" at bounding box center [131, 374] width 296 height 118
click at [129, 379] on p "OSHA Training" at bounding box center [77, 377] width 132 height 16
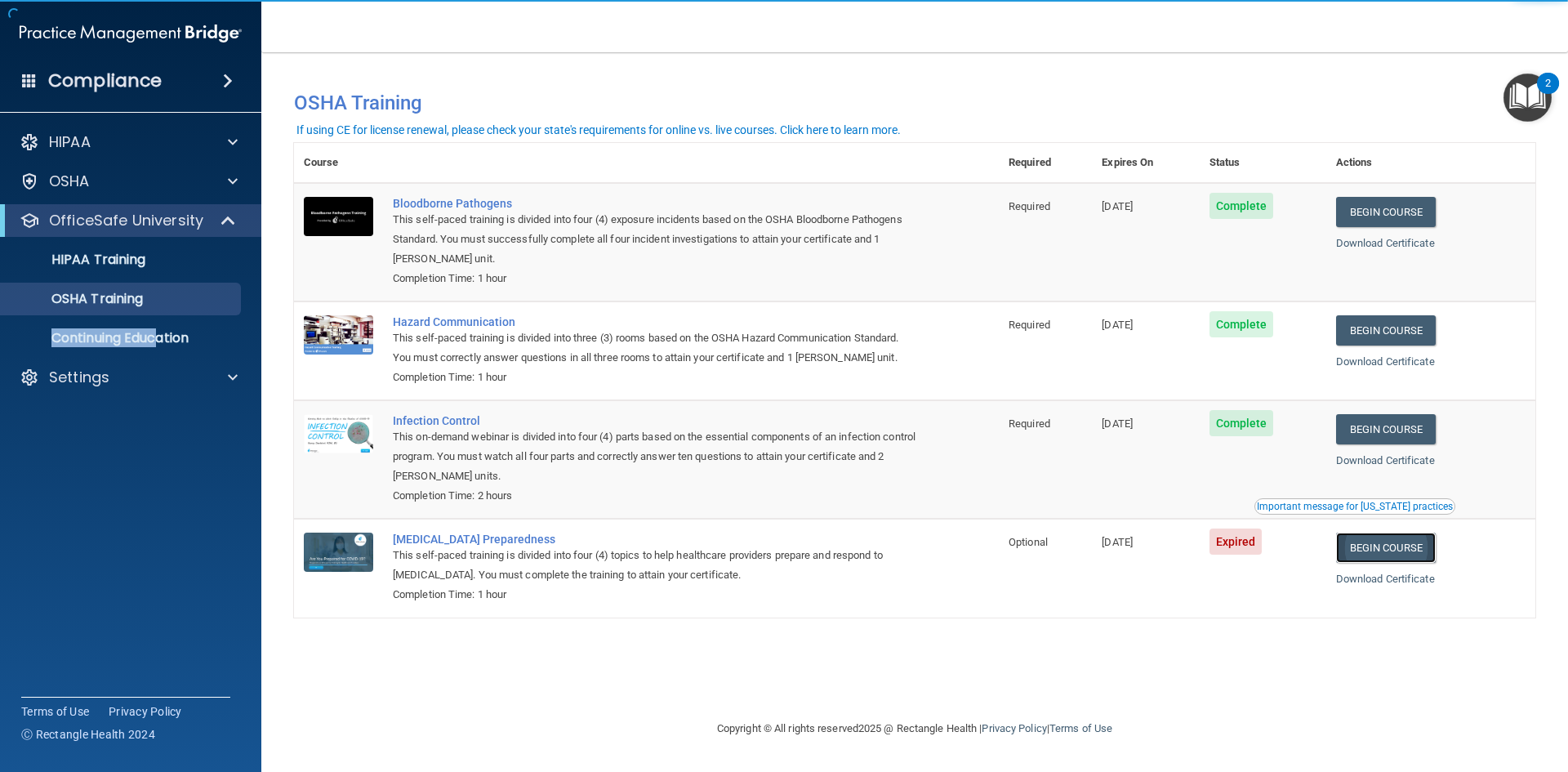
click at [1382, 552] on link "Begin Course" at bounding box center [1386, 547] width 100 height 30
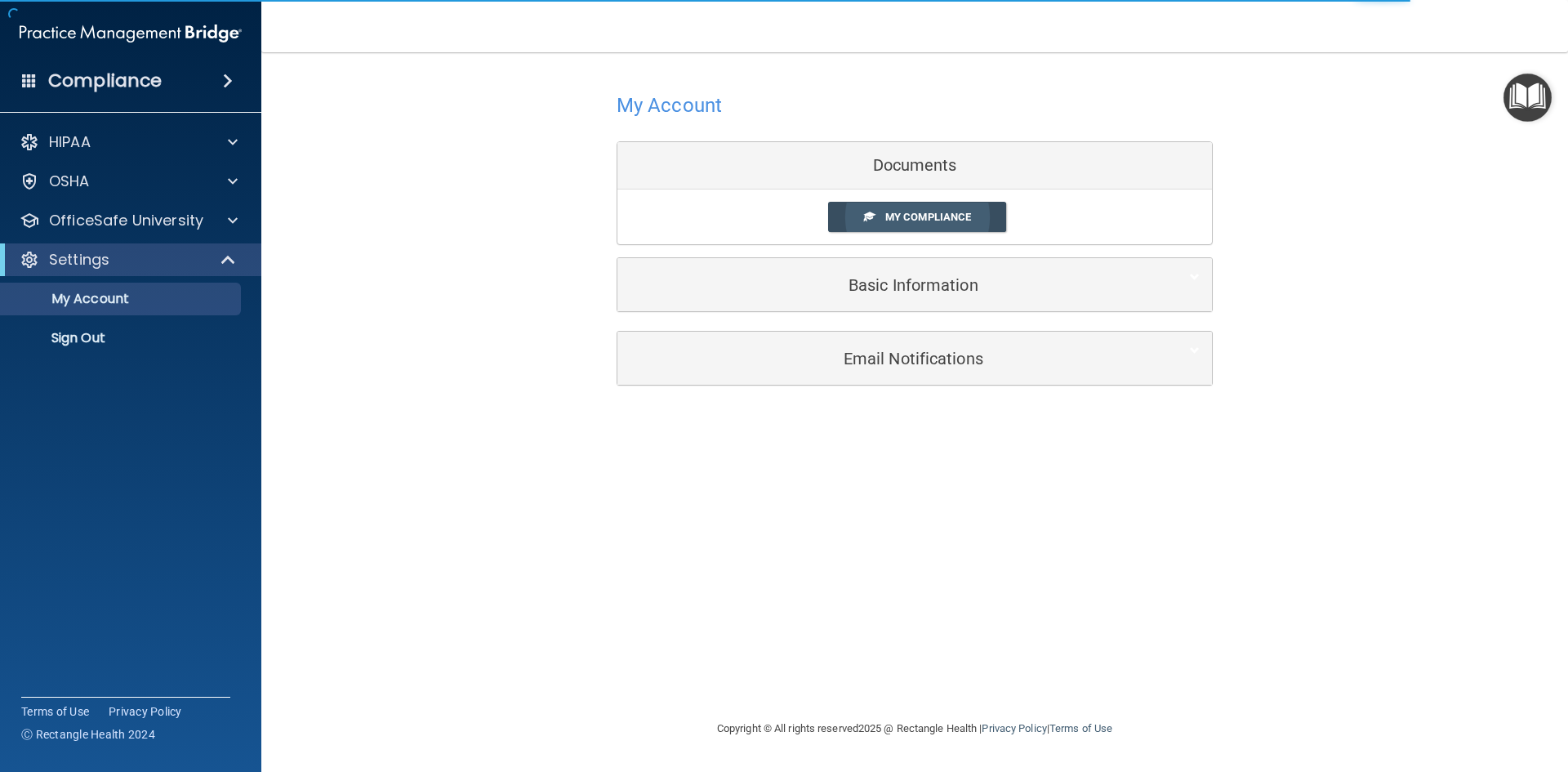
click at [909, 227] on link "My Compliance" at bounding box center [918, 216] width 179 height 30
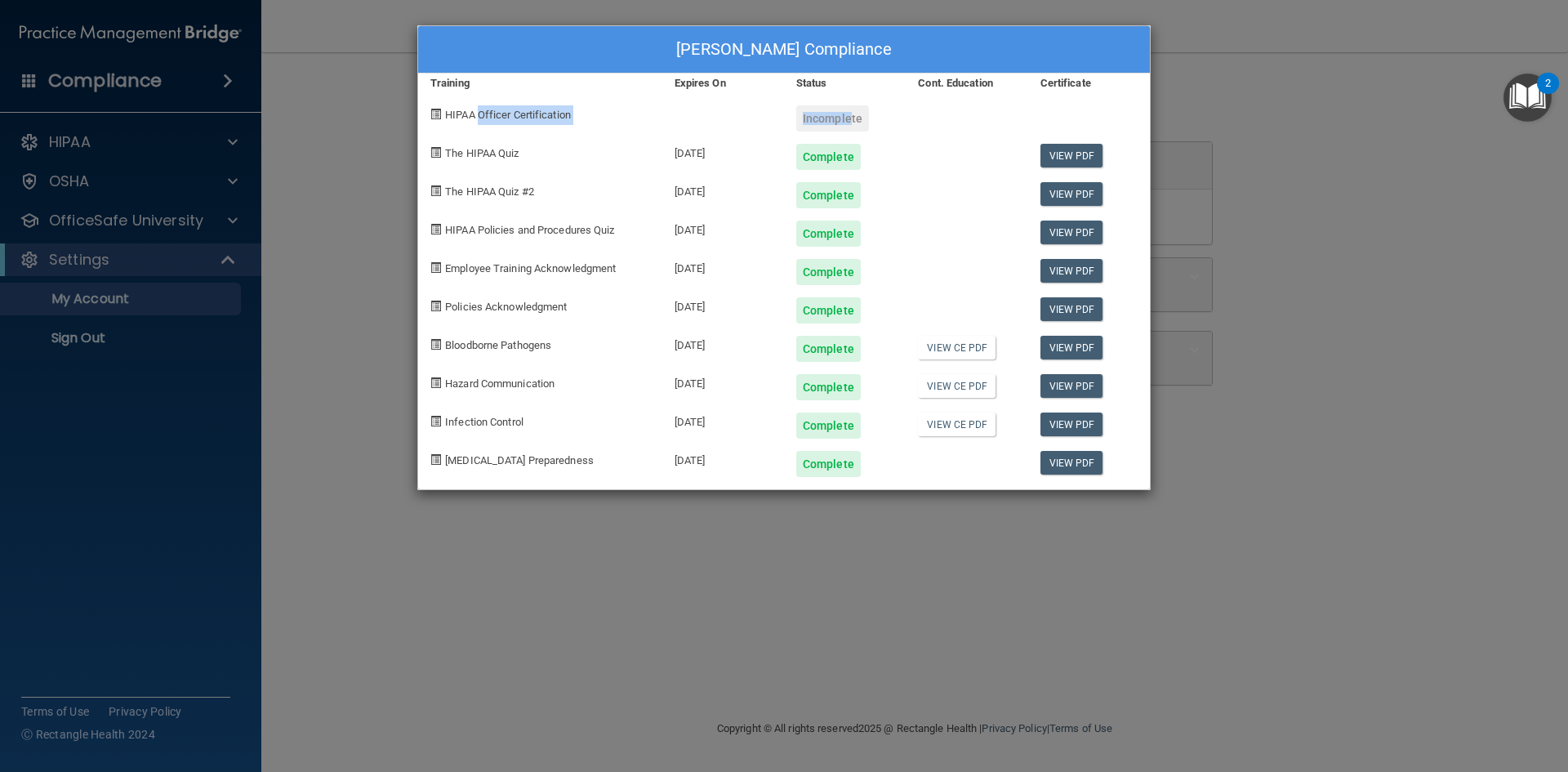
drag, startPoint x: 846, startPoint y: 119, endPoint x: 478, endPoint y: 107, distance: 368.2
click at [478, 107] on div "HIPAA Officer Certification Incomplete" at bounding box center [784, 112] width 731 height 38
click at [440, 110] on span at bounding box center [435, 114] width 11 height 11
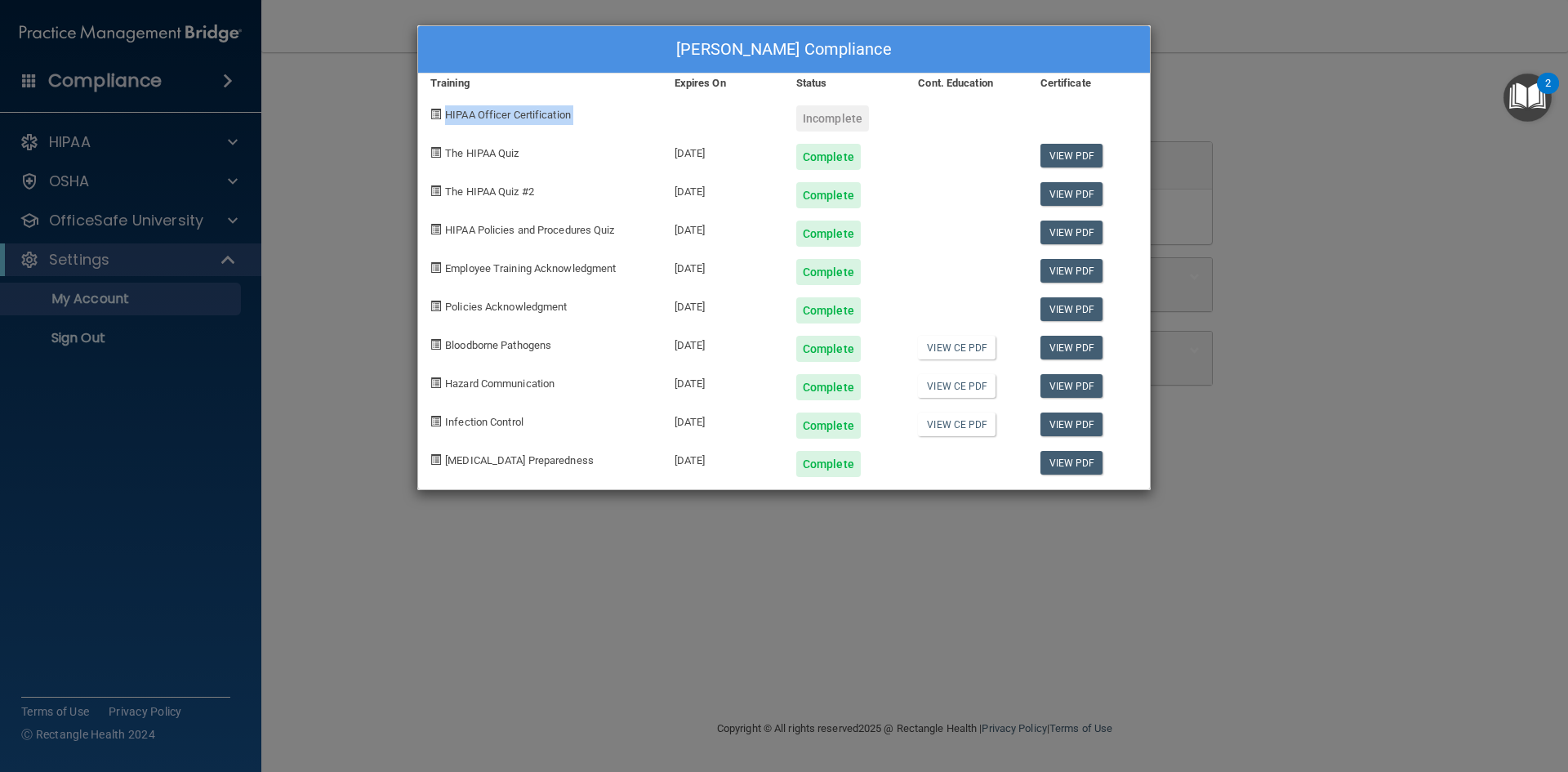
click at [565, 110] on span "HIPAA Officer Certification" at bounding box center [508, 115] width 126 height 13
click at [1376, 176] on div "Iliana Guerrero's Compliance Training Expires On Status Cont. Education Certifi…" at bounding box center [784, 386] width 1568 height 772
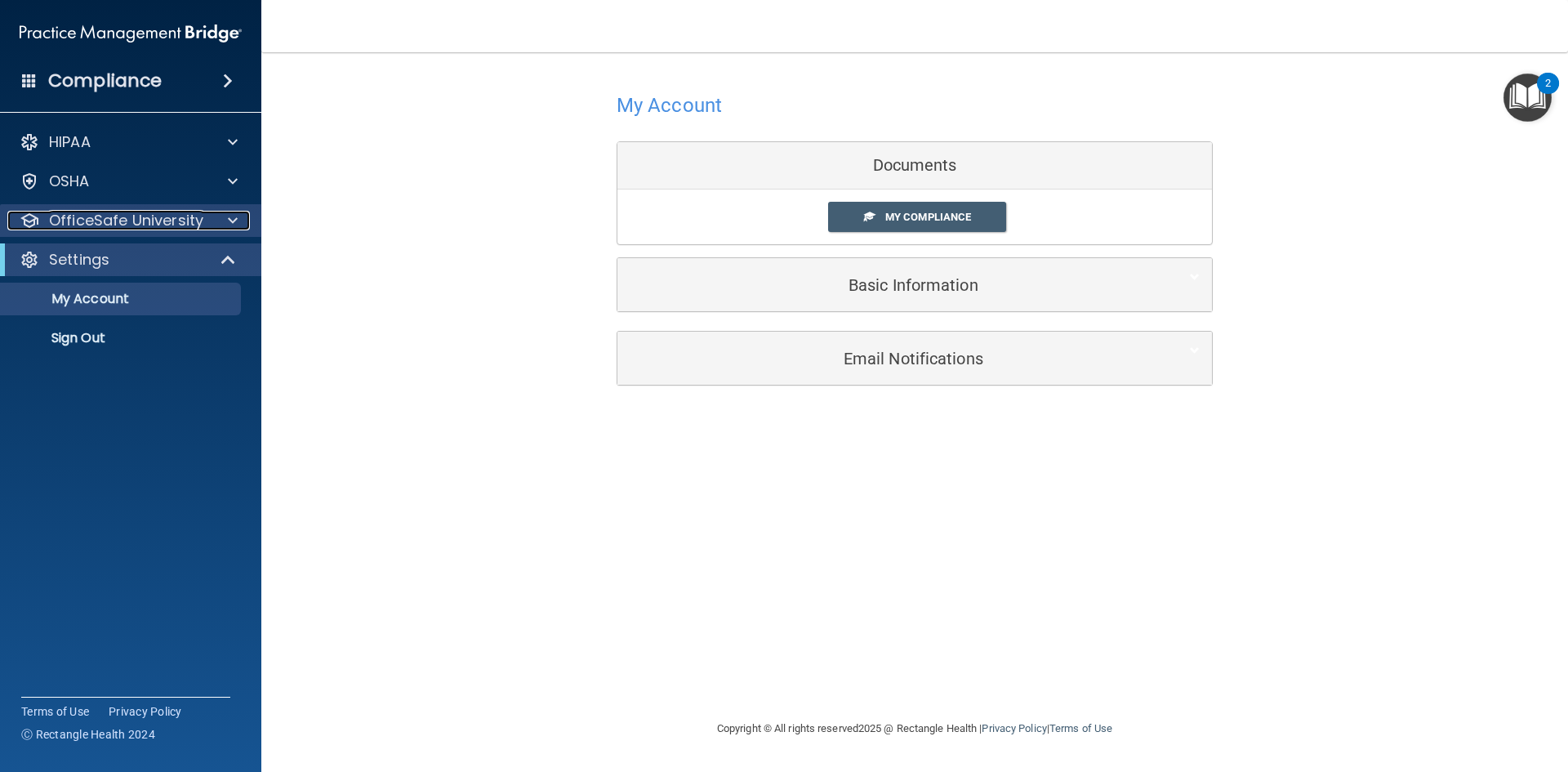
click at [113, 221] on p "OfficeSafe University" at bounding box center [126, 221] width 155 height 20
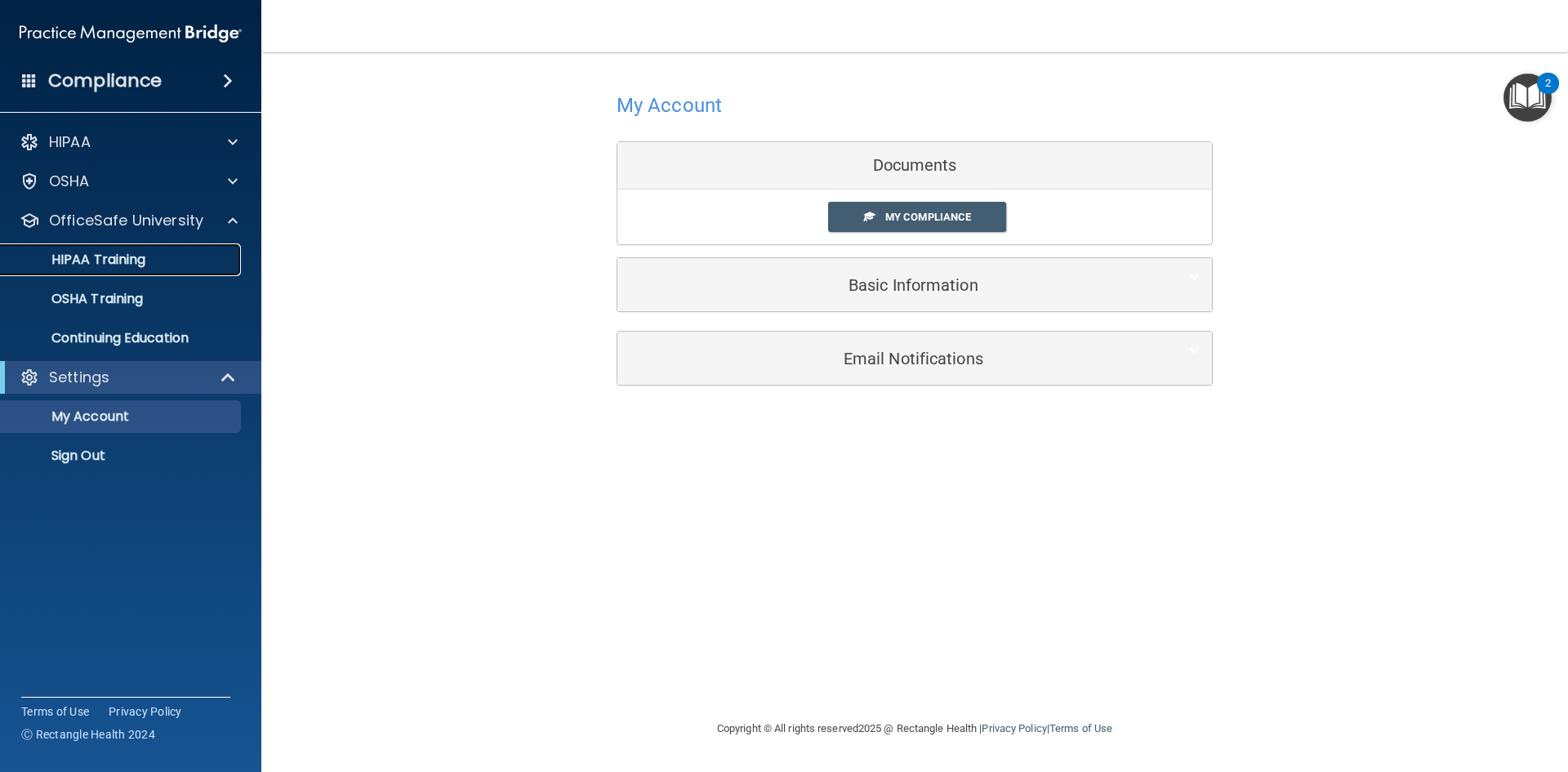
click at [126, 266] on p "HIPAA Training" at bounding box center [78, 260] width 135 height 16
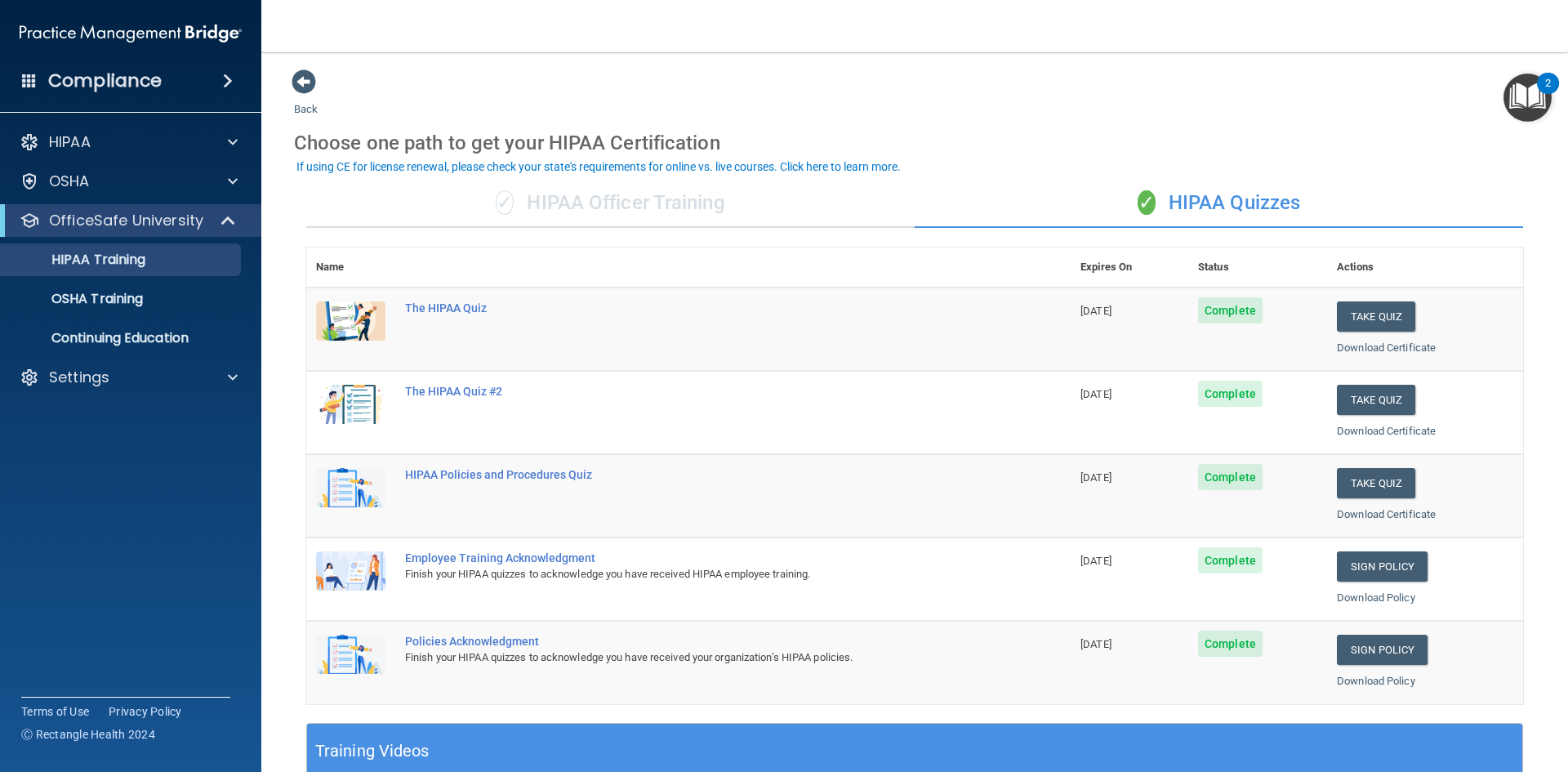
click at [659, 205] on div "✓ HIPAA Officer Training" at bounding box center [610, 204] width 608 height 49
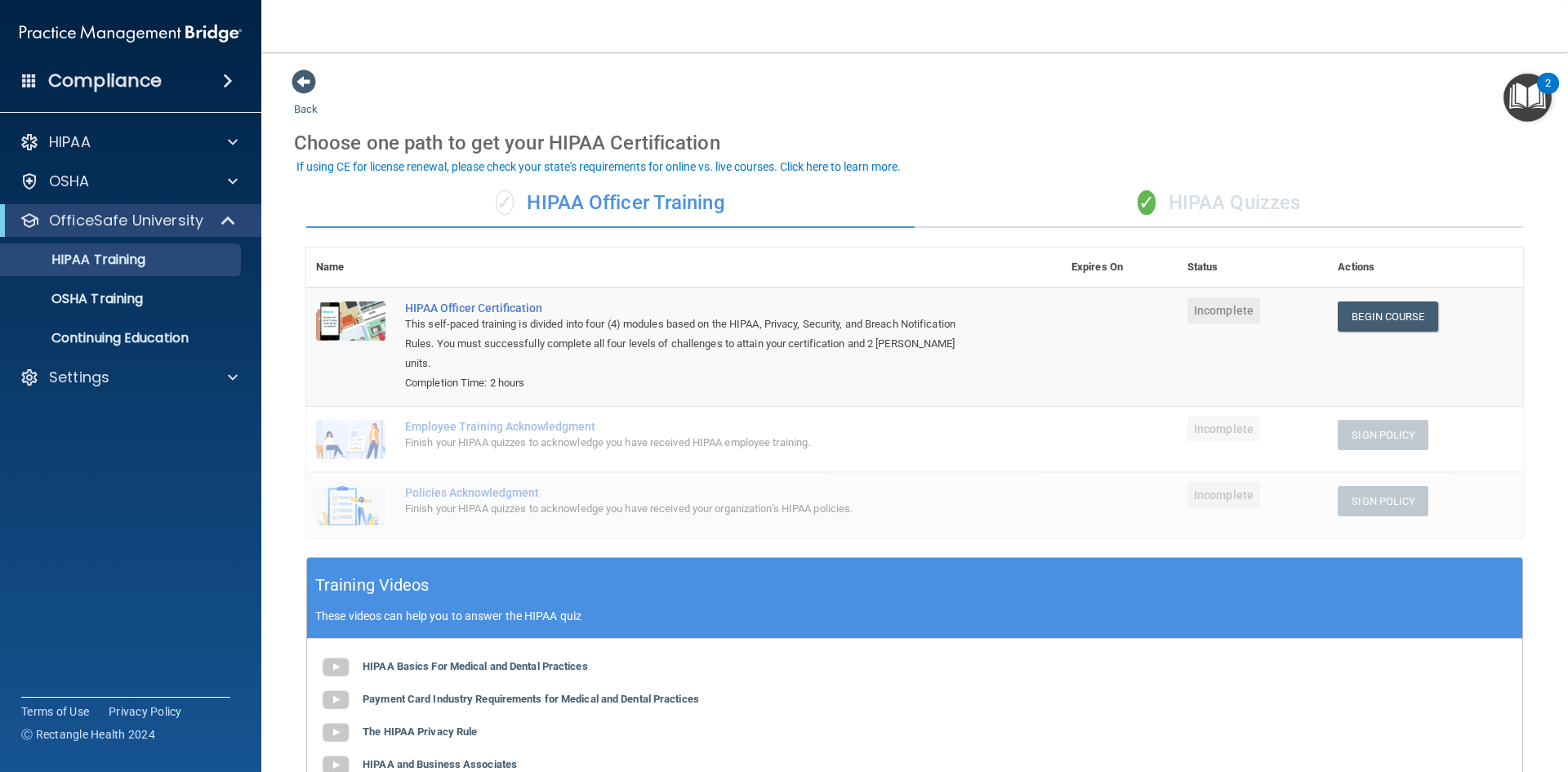
click at [1252, 211] on div "✓ HIPAA Quizzes" at bounding box center [1219, 204] width 608 height 49
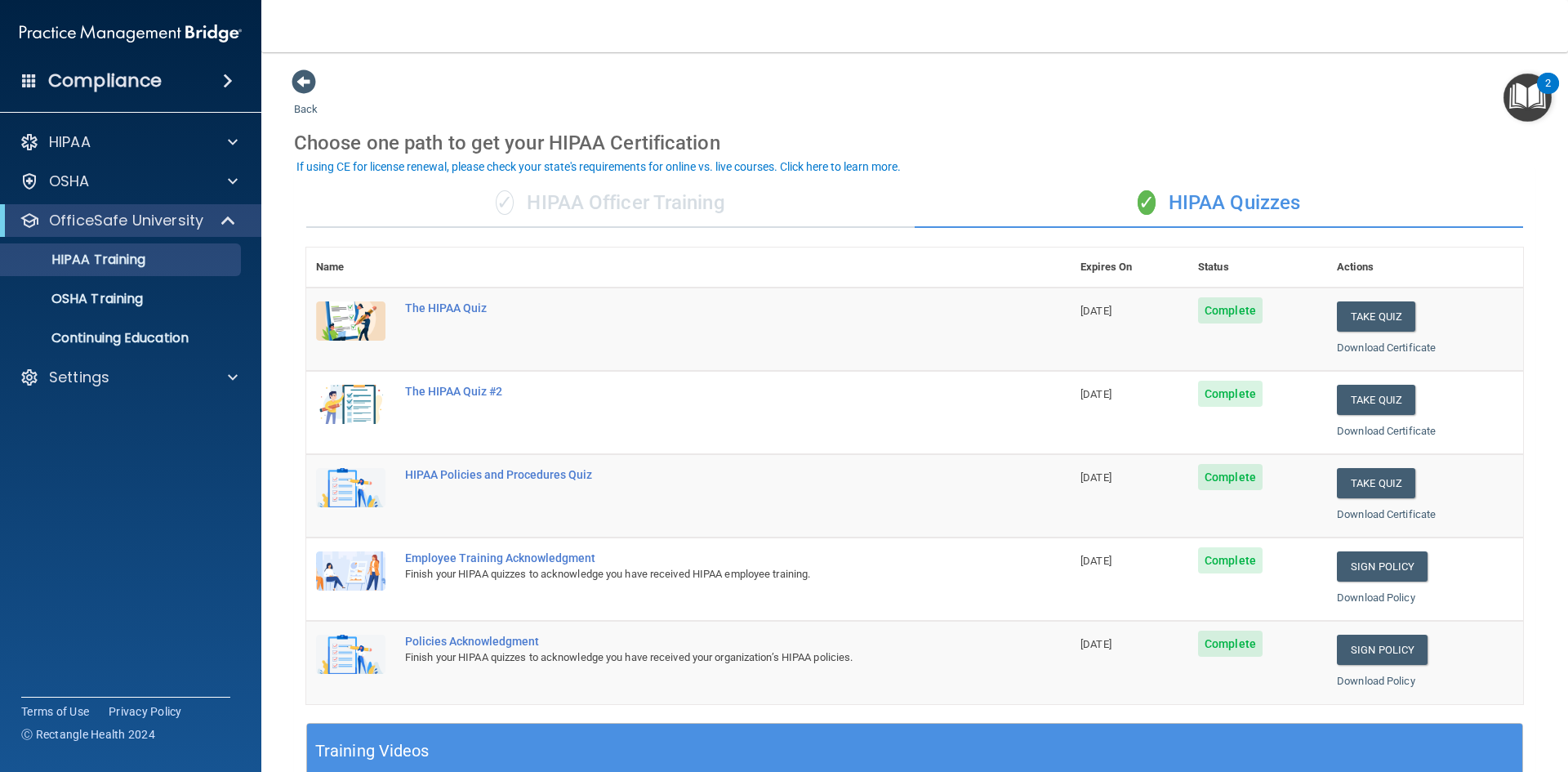
click at [720, 219] on div "✓ HIPAA Officer Training" at bounding box center [610, 204] width 608 height 49
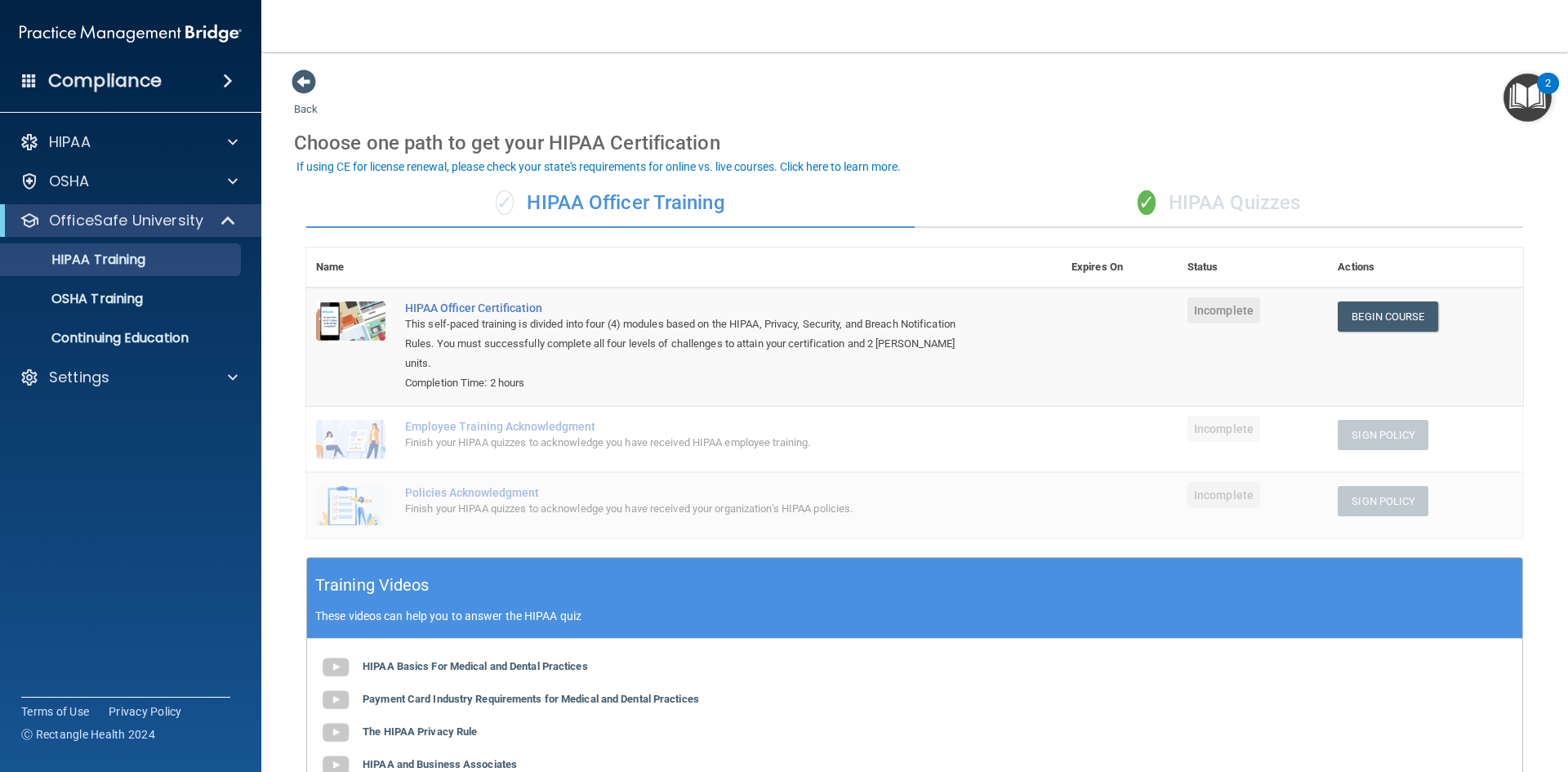
click at [1278, 212] on div "✓ HIPAA Quizzes" at bounding box center [1219, 204] width 608 height 49
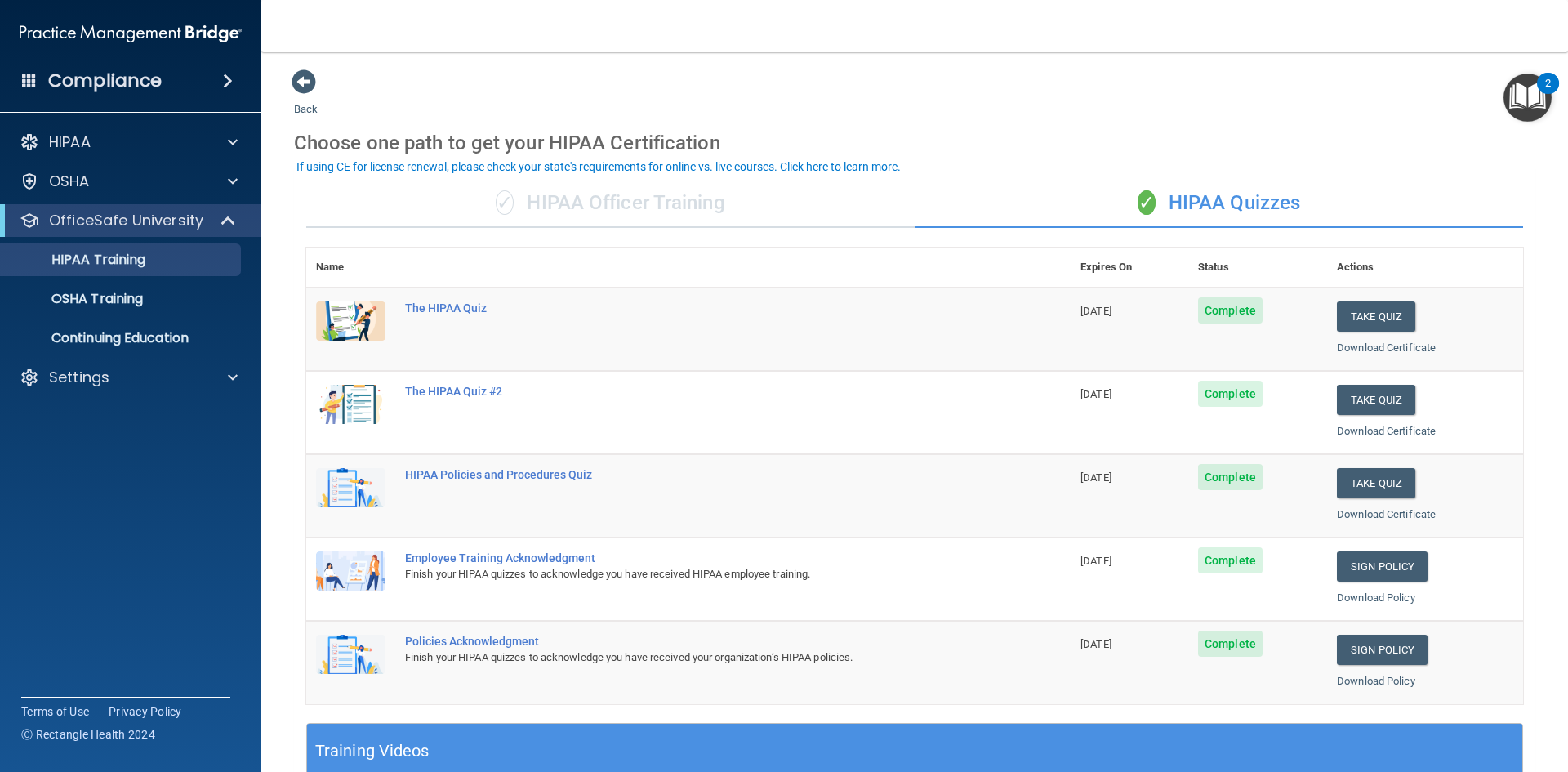
click at [630, 230] on div "✓ HIPAA Officer Training ✓ HIPAA Quizzes Name Expires On Status Actions The HIP…" at bounding box center [914, 665] width 1241 height 997
click at [634, 221] on div "✓ HIPAA Officer Training" at bounding box center [610, 204] width 608 height 49
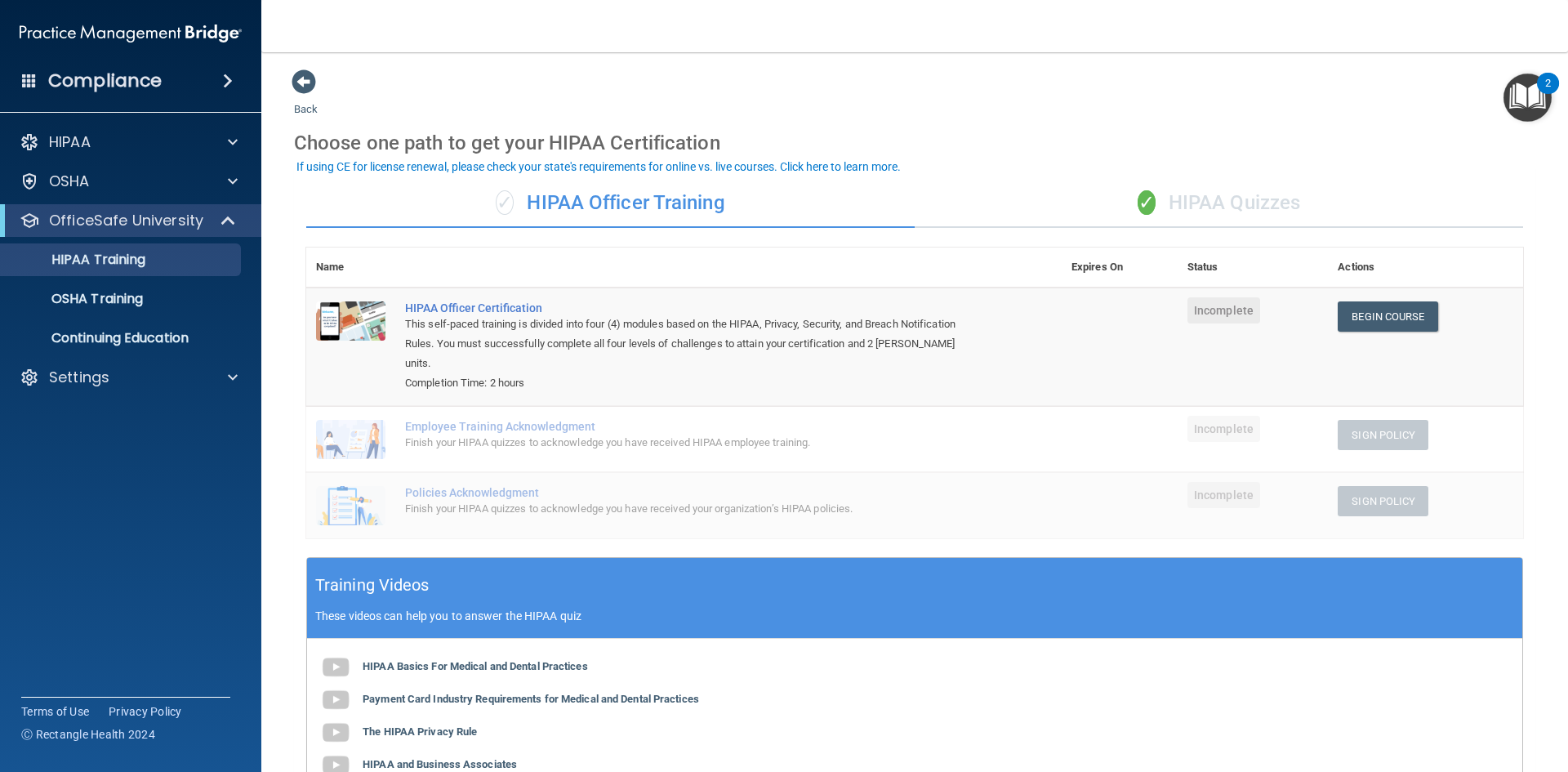
scroll to position [81, 0]
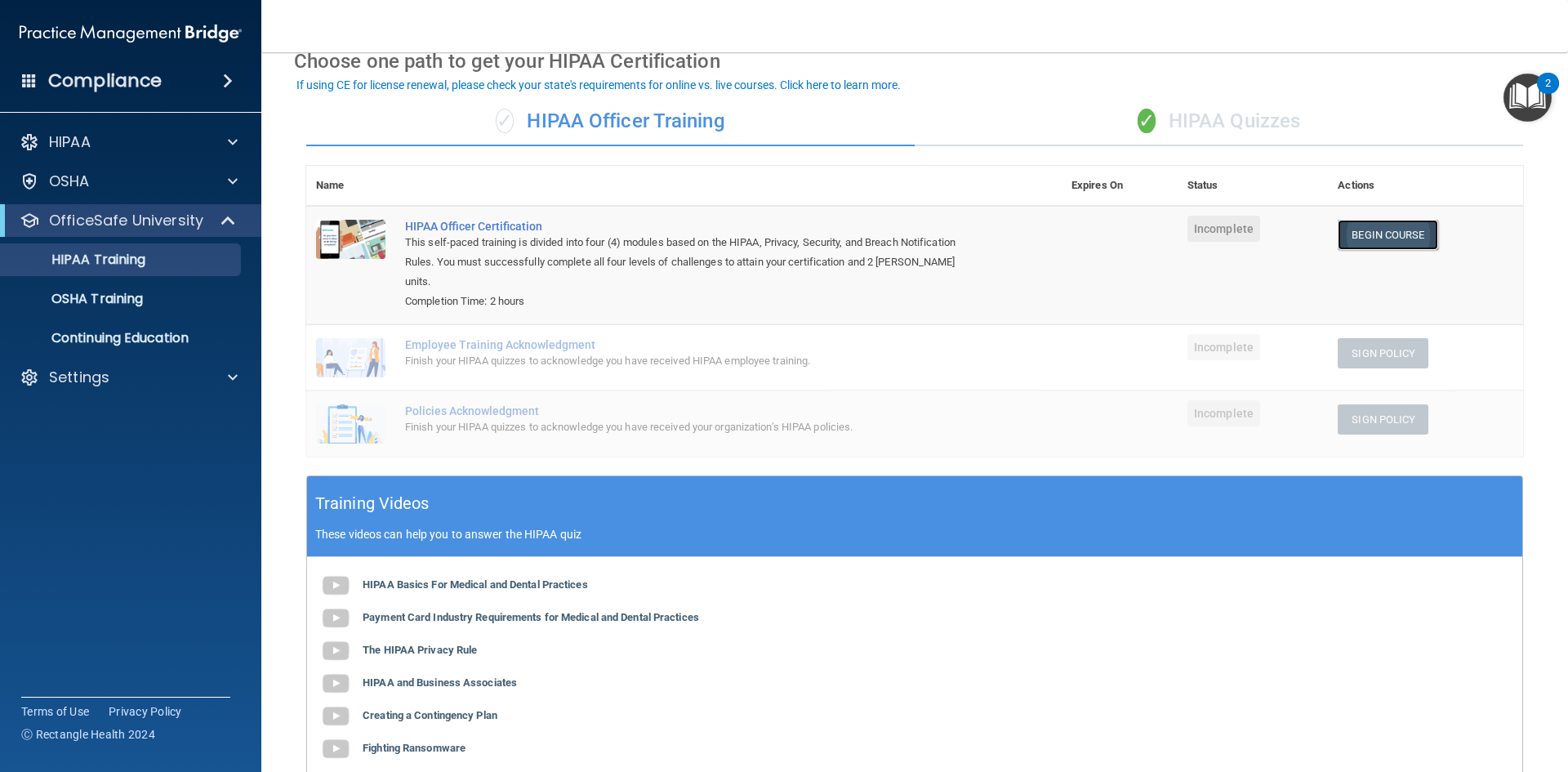
click at [1380, 227] on link "Begin Course" at bounding box center [1388, 234] width 100 height 30
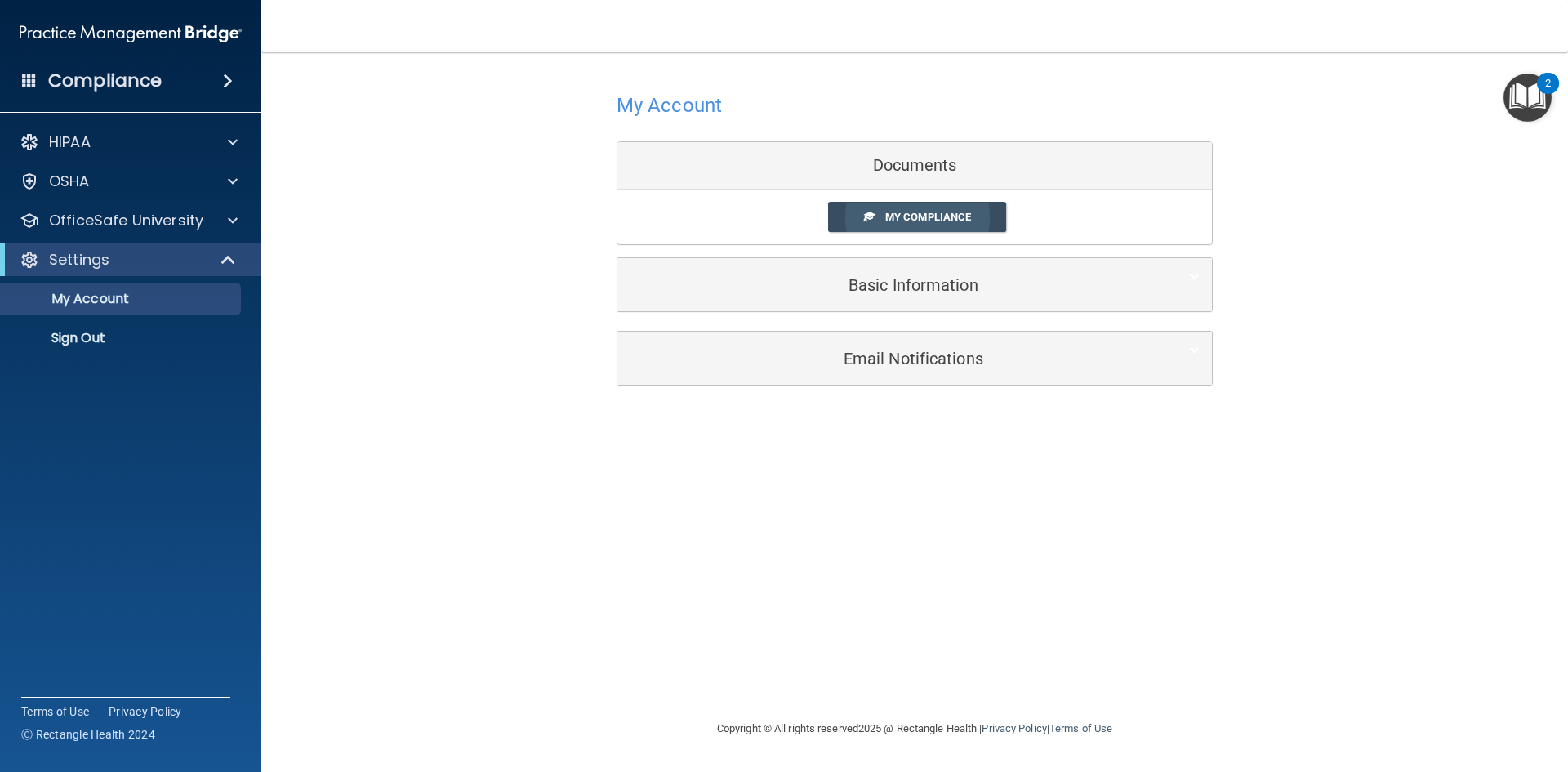
click at [938, 220] on span "My Compliance" at bounding box center [928, 217] width 86 height 13
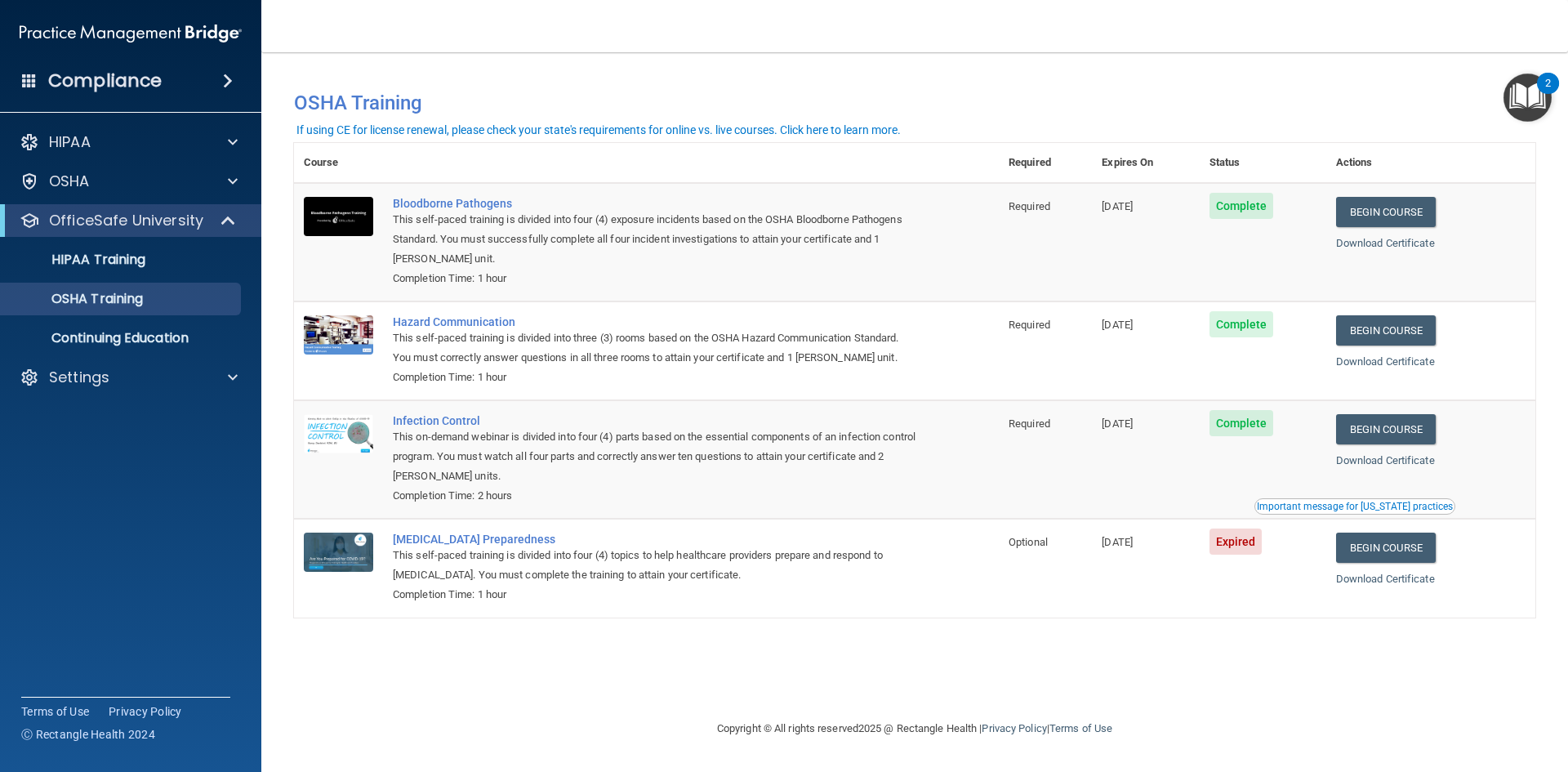
click at [81, 81] on h4 "Compliance" at bounding box center [104, 81] width 113 height 23
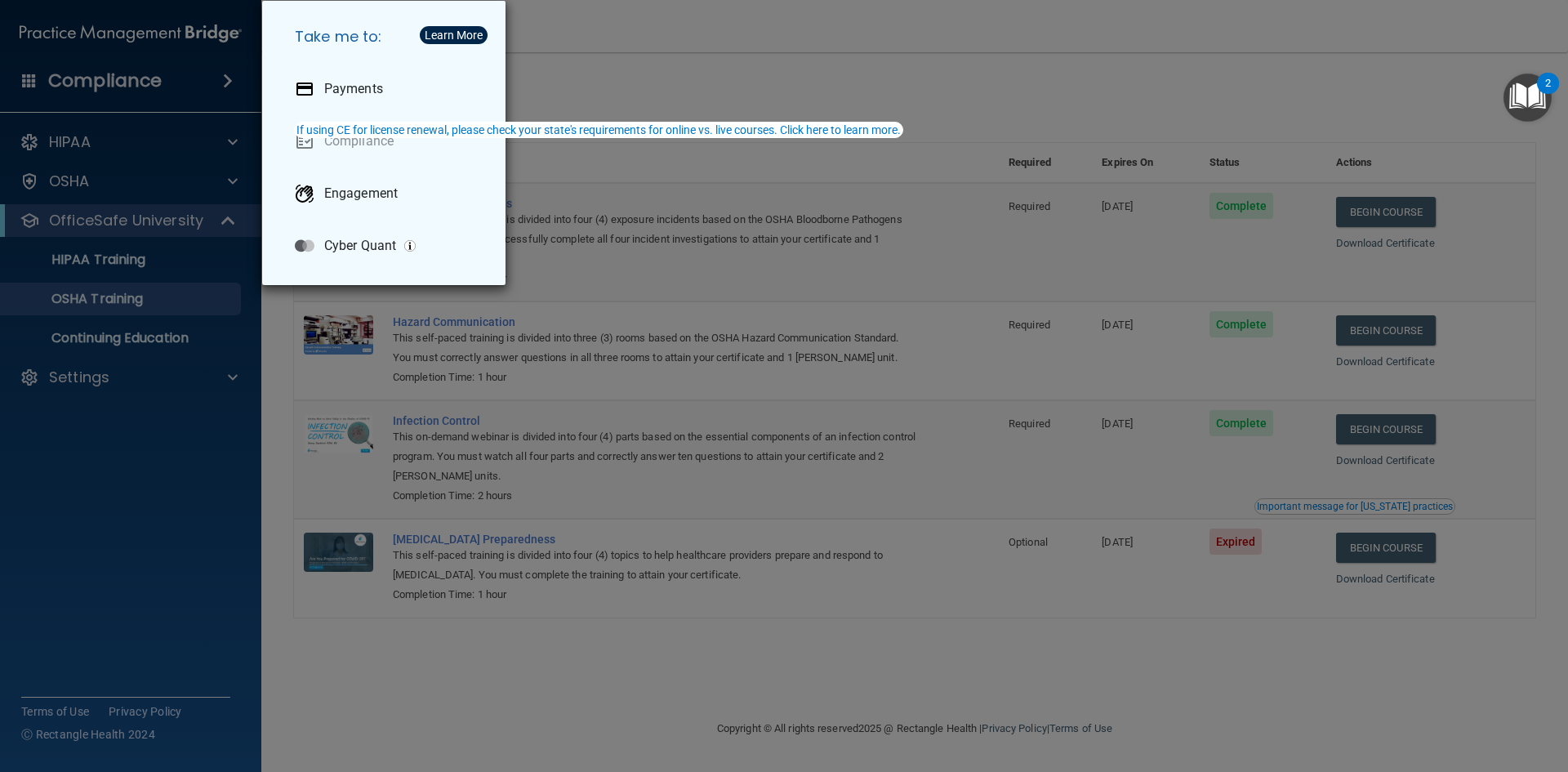
click at [124, 30] on div "Take me to: Payments Compliance Engagement Cyber Quant" at bounding box center [784, 386] width 1568 height 772
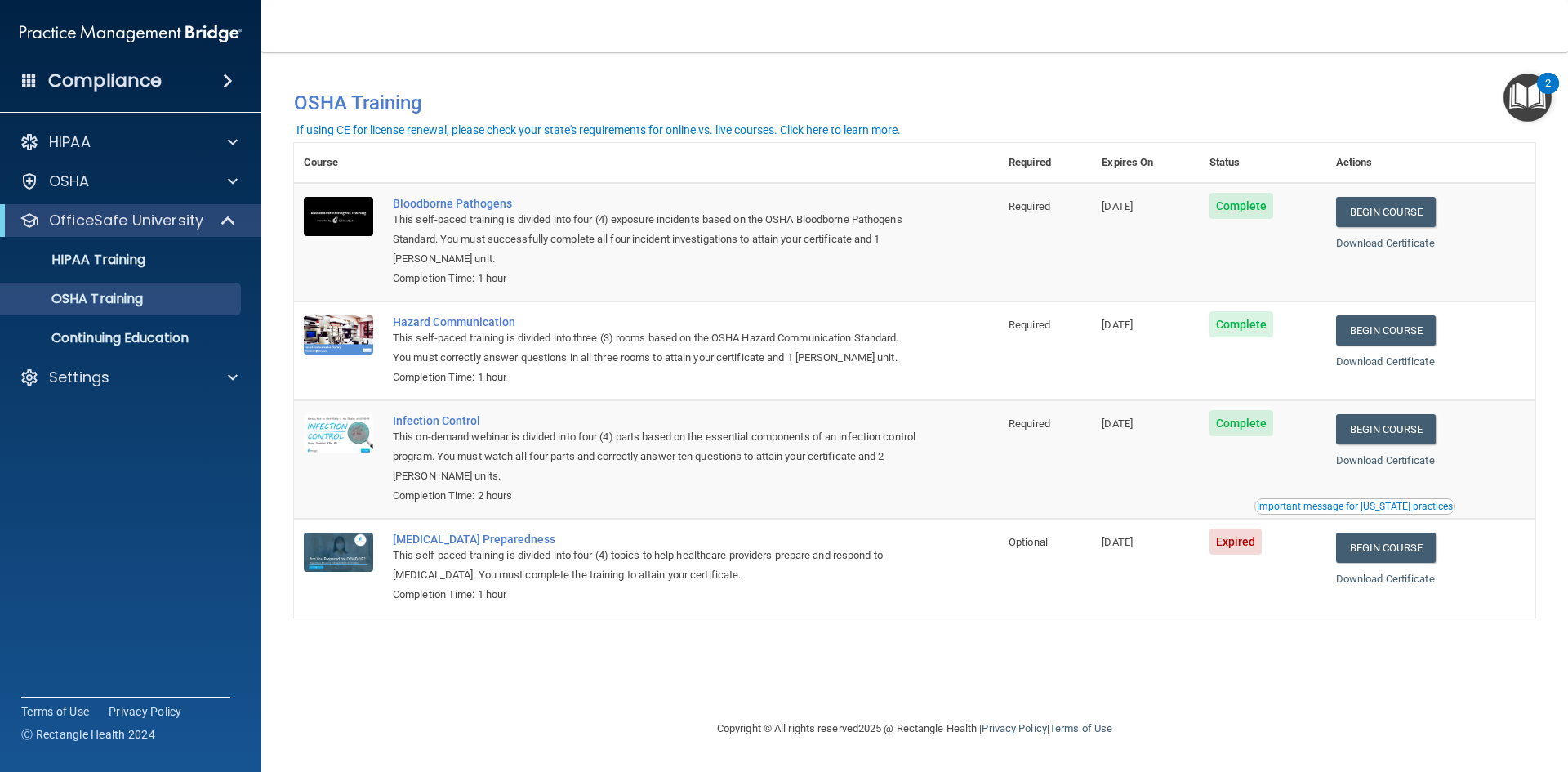
click at [80, 32] on img at bounding box center [130, 33] width 222 height 33
click at [195, 38] on img at bounding box center [130, 33] width 222 height 33
click at [205, 30] on img at bounding box center [130, 33] width 222 height 33
click at [96, 77] on h4 "Compliance" at bounding box center [104, 81] width 113 height 23
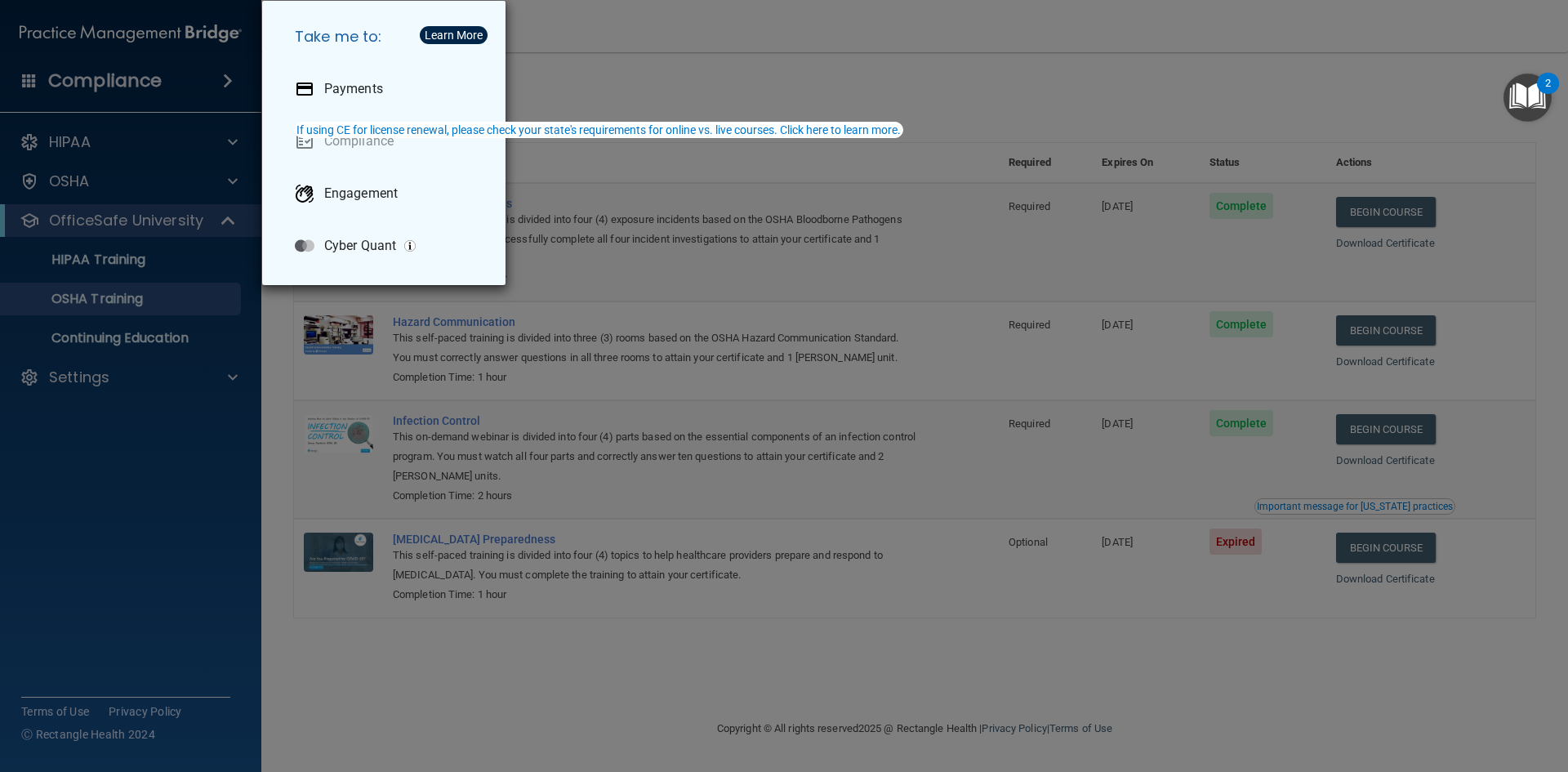
click at [634, 81] on div "Take me to: Payments Compliance Engagement Cyber Quant" at bounding box center [784, 386] width 1568 height 772
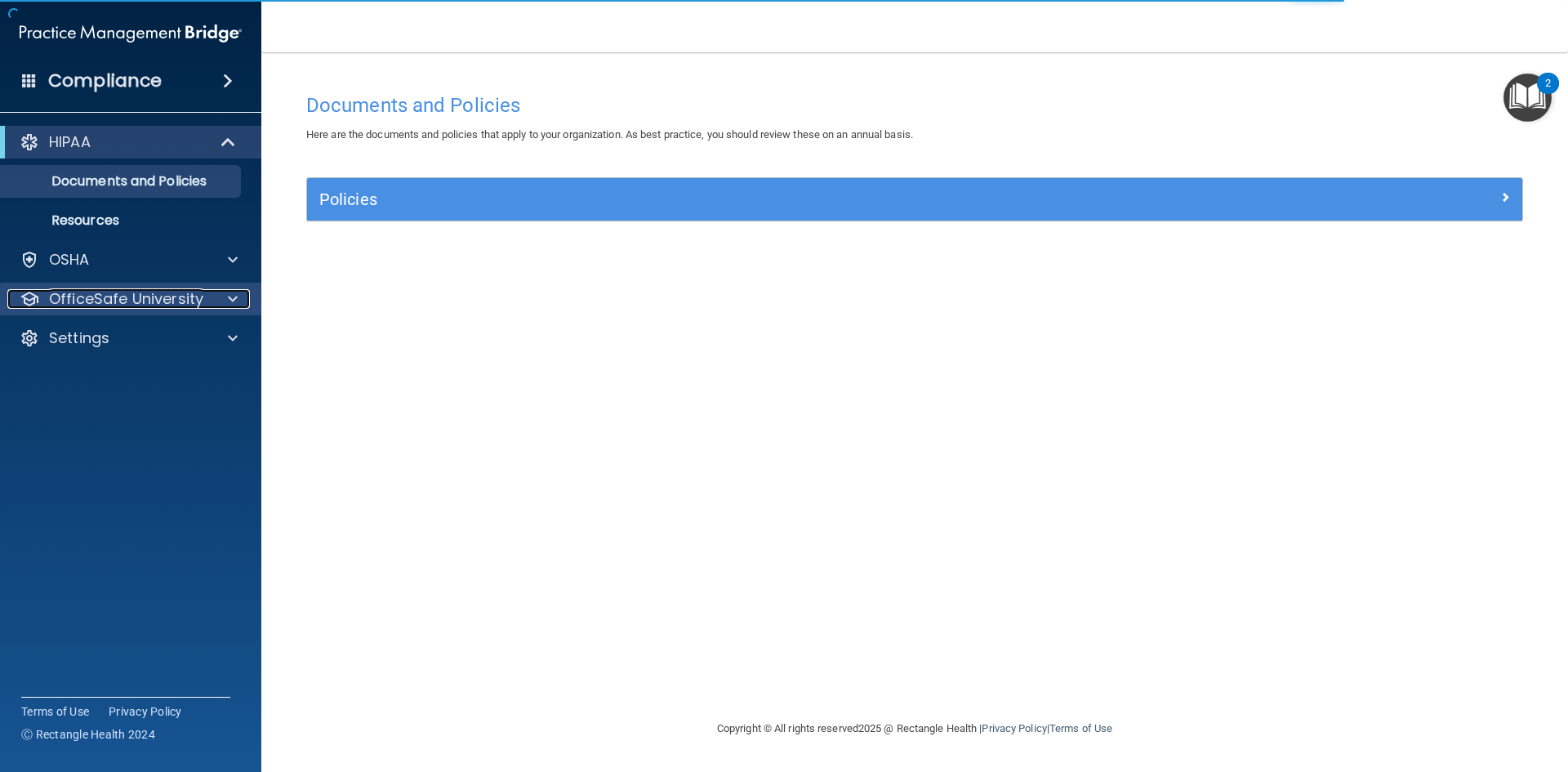
click at [133, 305] on p "OfficeSafe University" at bounding box center [126, 299] width 155 height 20
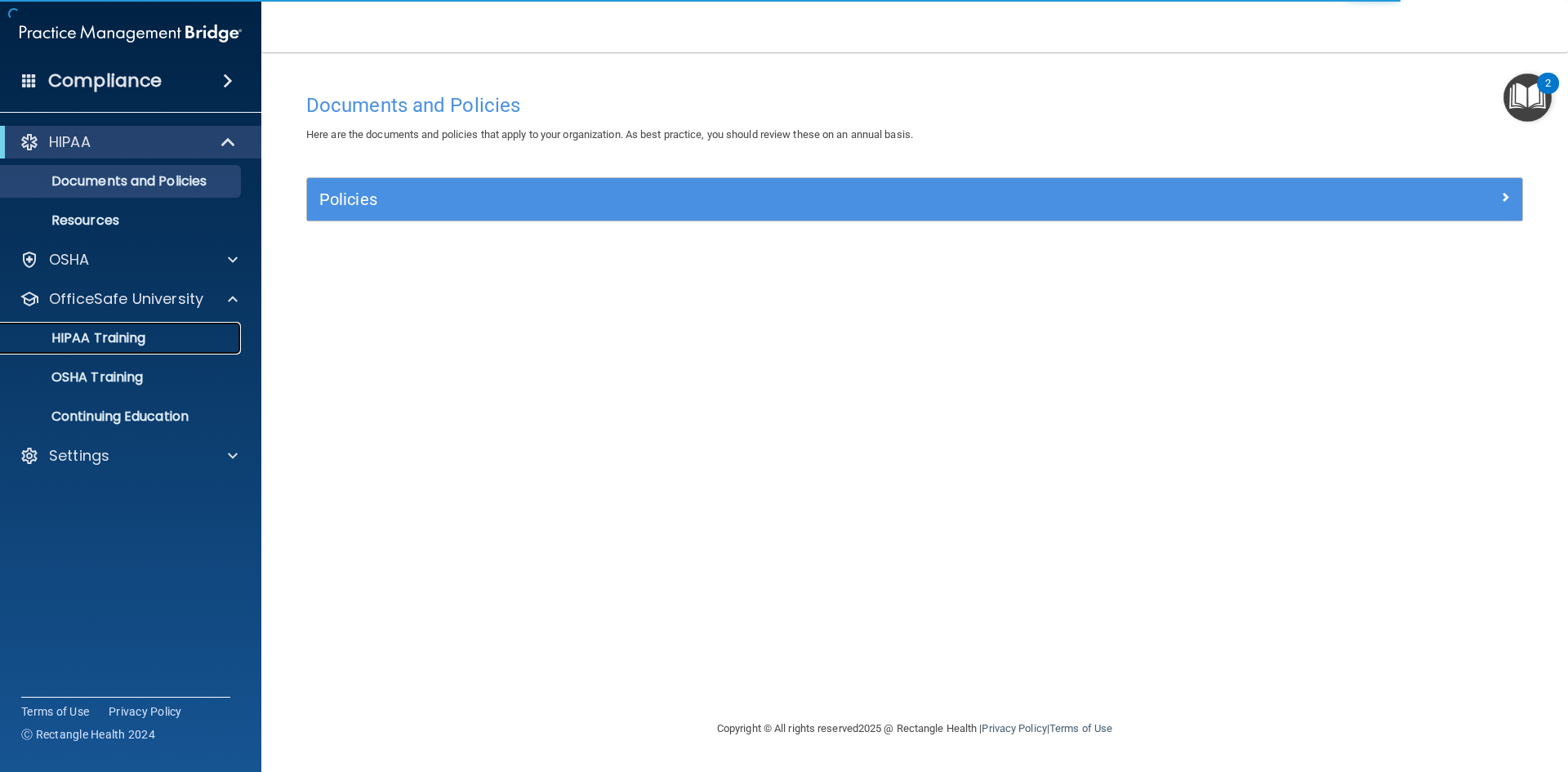
click at [135, 341] on p "HIPAA Training" at bounding box center [78, 338] width 135 height 16
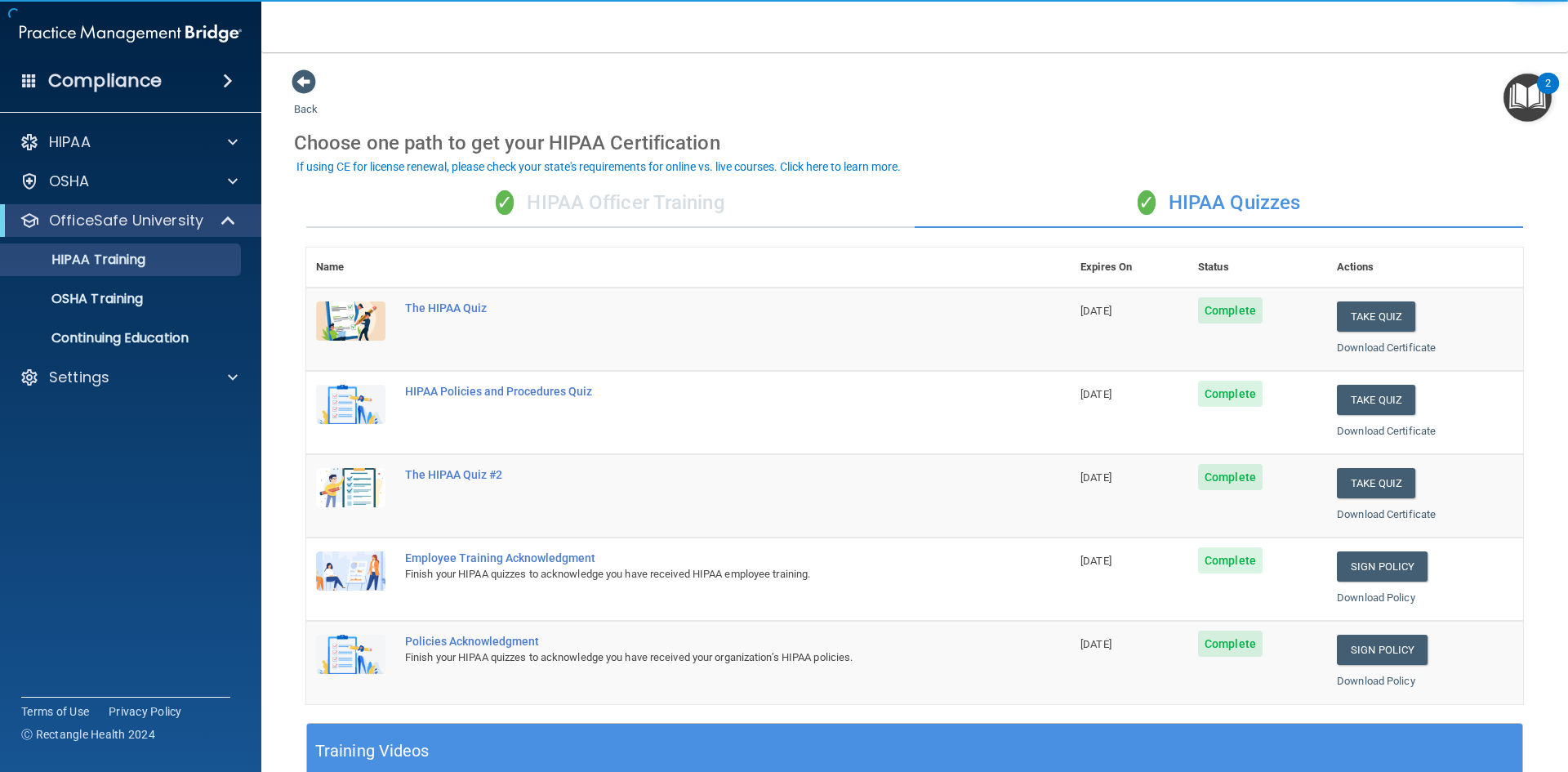
click at [1179, 201] on div "✓ HIPAA Quizzes" at bounding box center [1219, 204] width 608 height 49
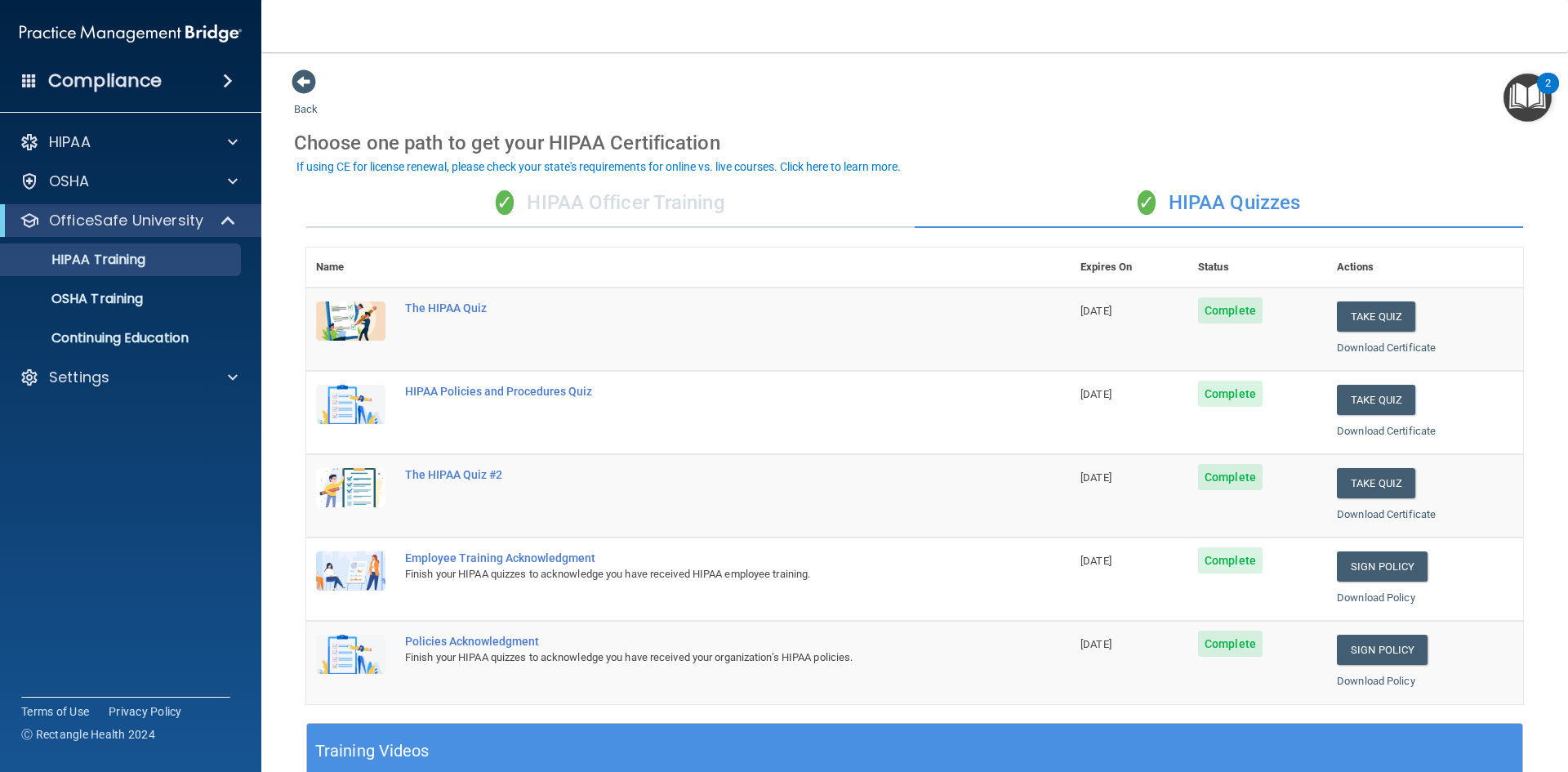
click at [521, 197] on div "✓ HIPAA Officer Training" at bounding box center [610, 204] width 608 height 49
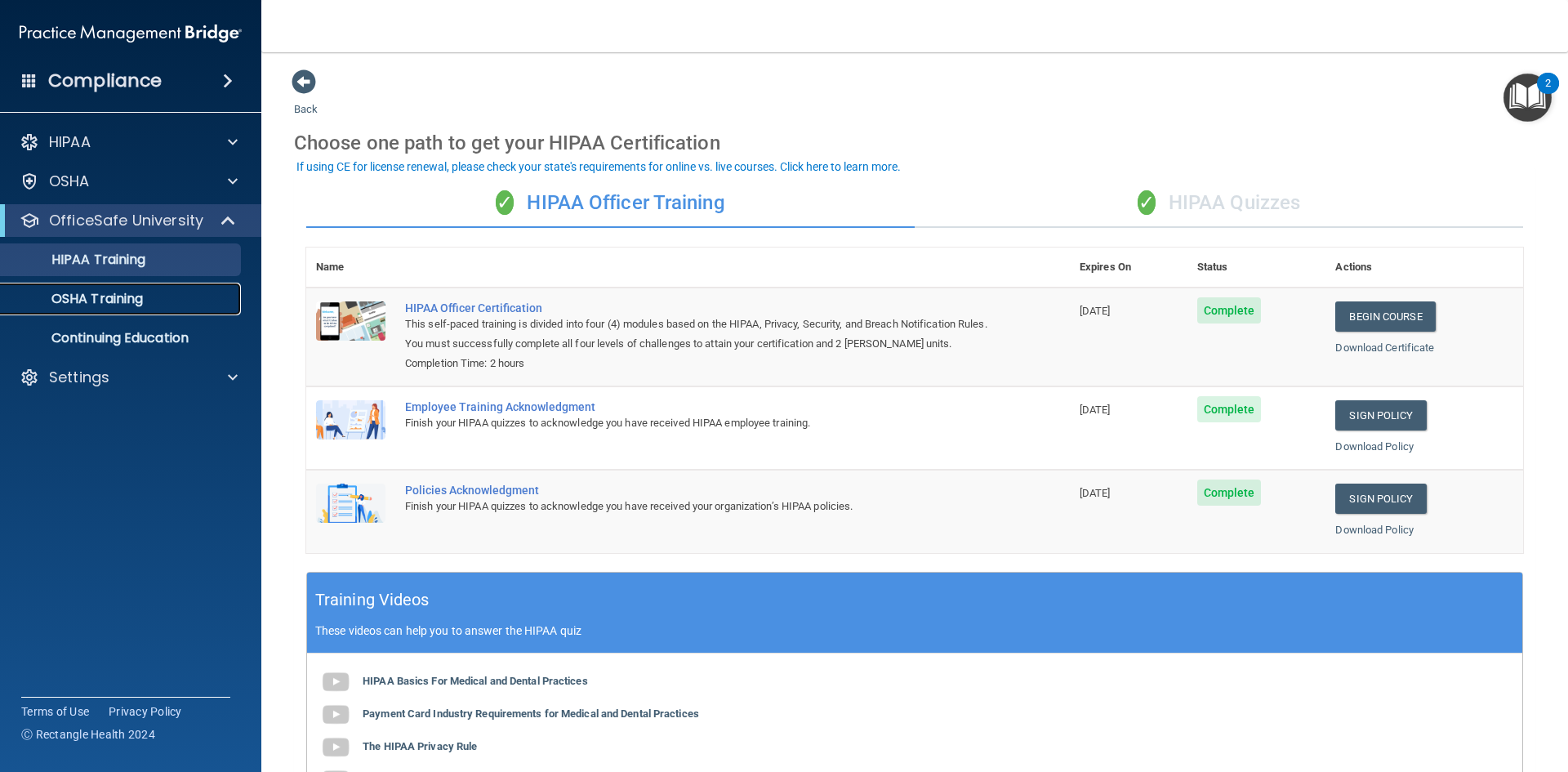
click at [134, 304] on p "OSHA Training" at bounding box center [77, 299] width 132 height 16
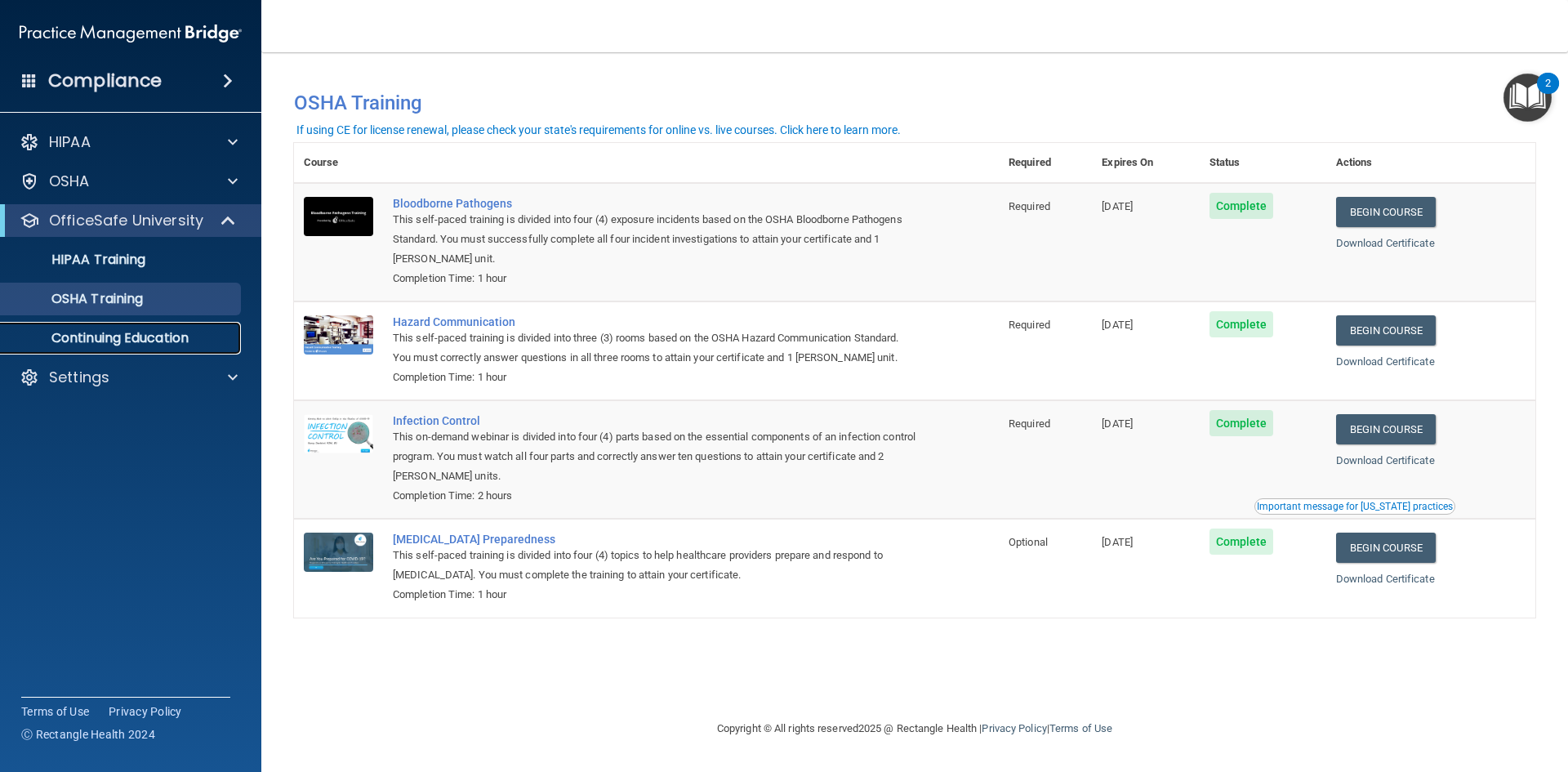
click at [167, 334] on p "Continuing Education" at bounding box center [122, 338] width 223 height 16
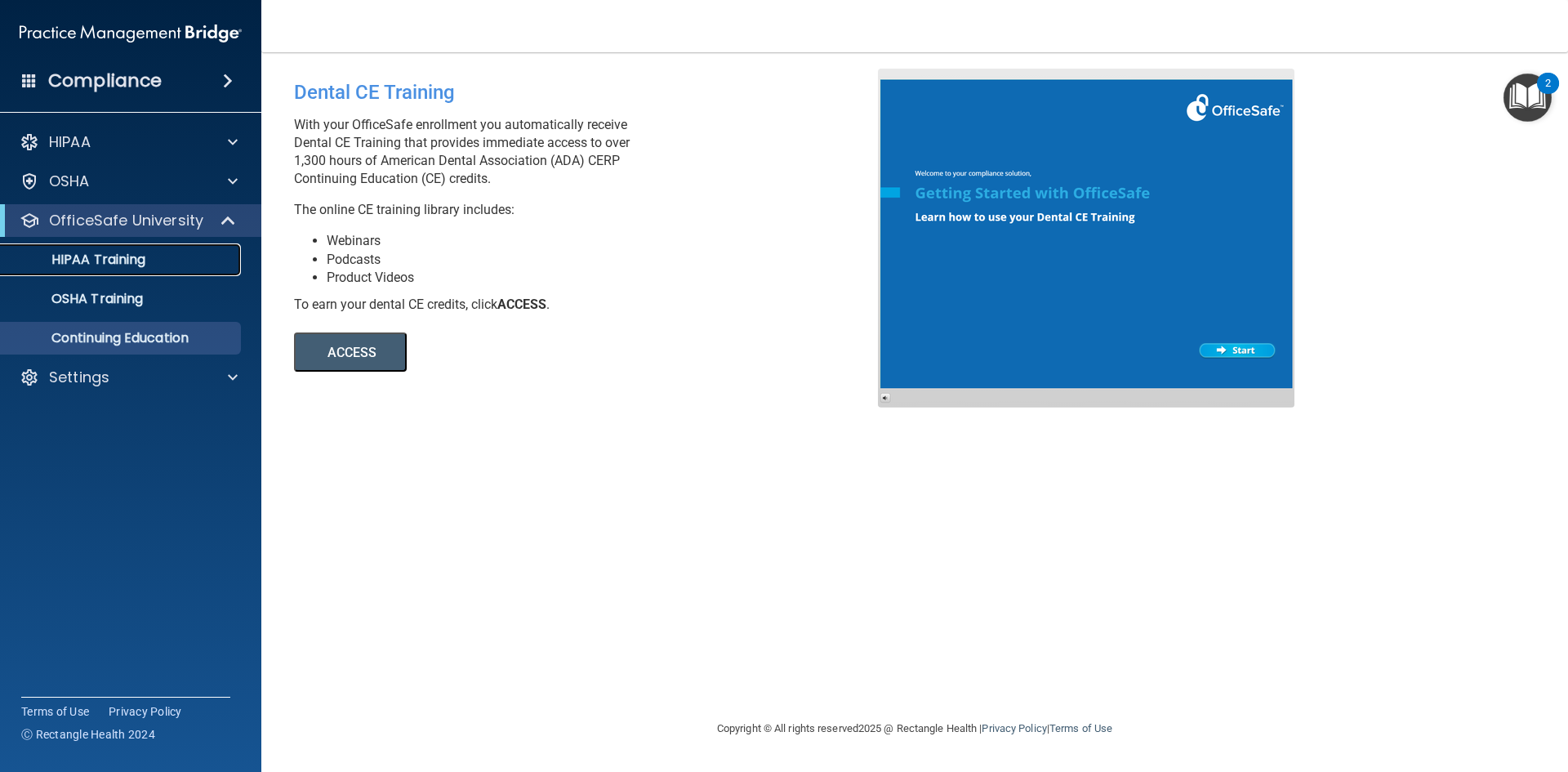
click at [109, 267] on p "HIPAA Training" at bounding box center [78, 260] width 135 height 16
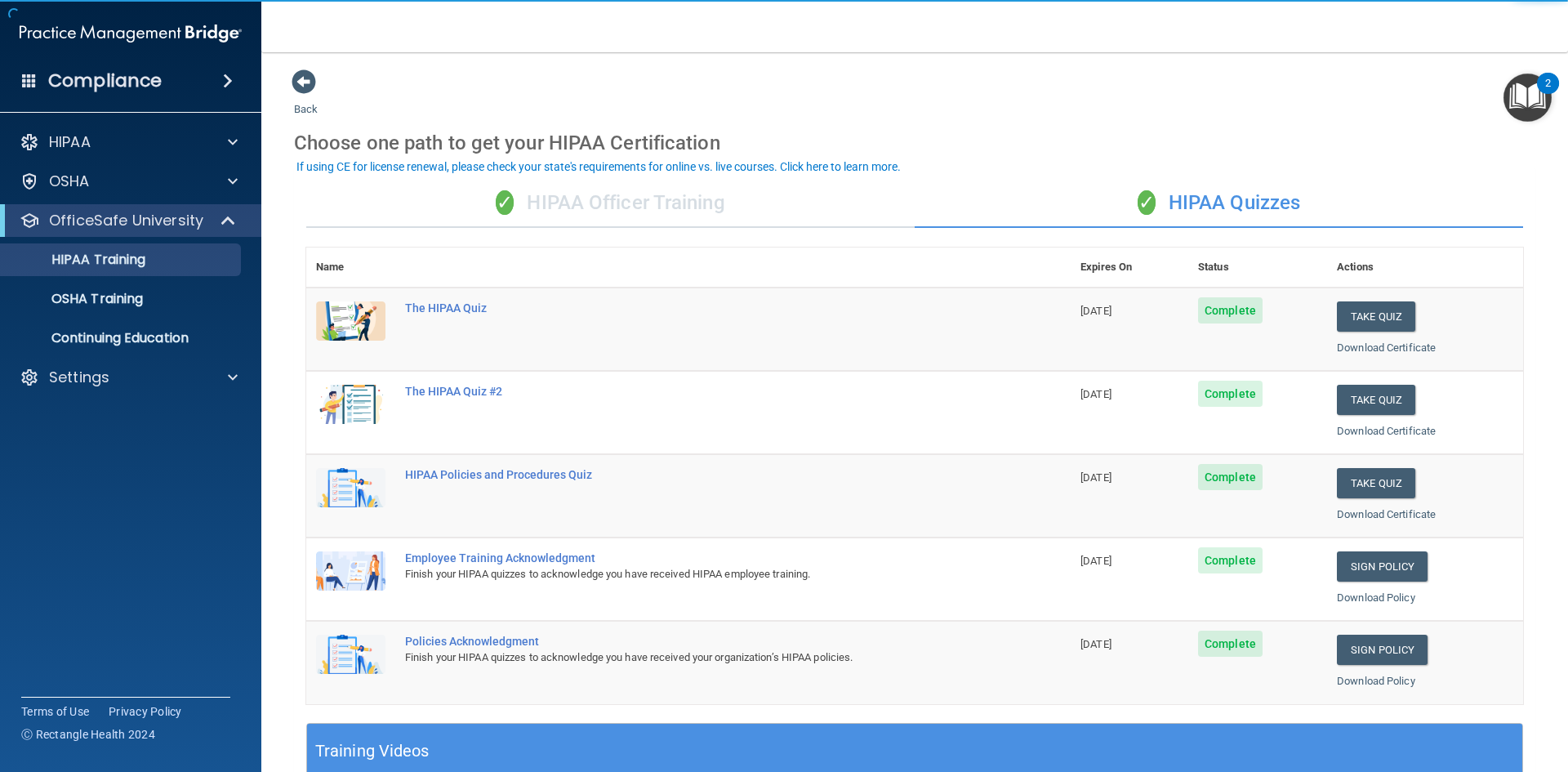
click at [591, 198] on div "✓ HIPAA Officer Training" at bounding box center [610, 204] width 608 height 49
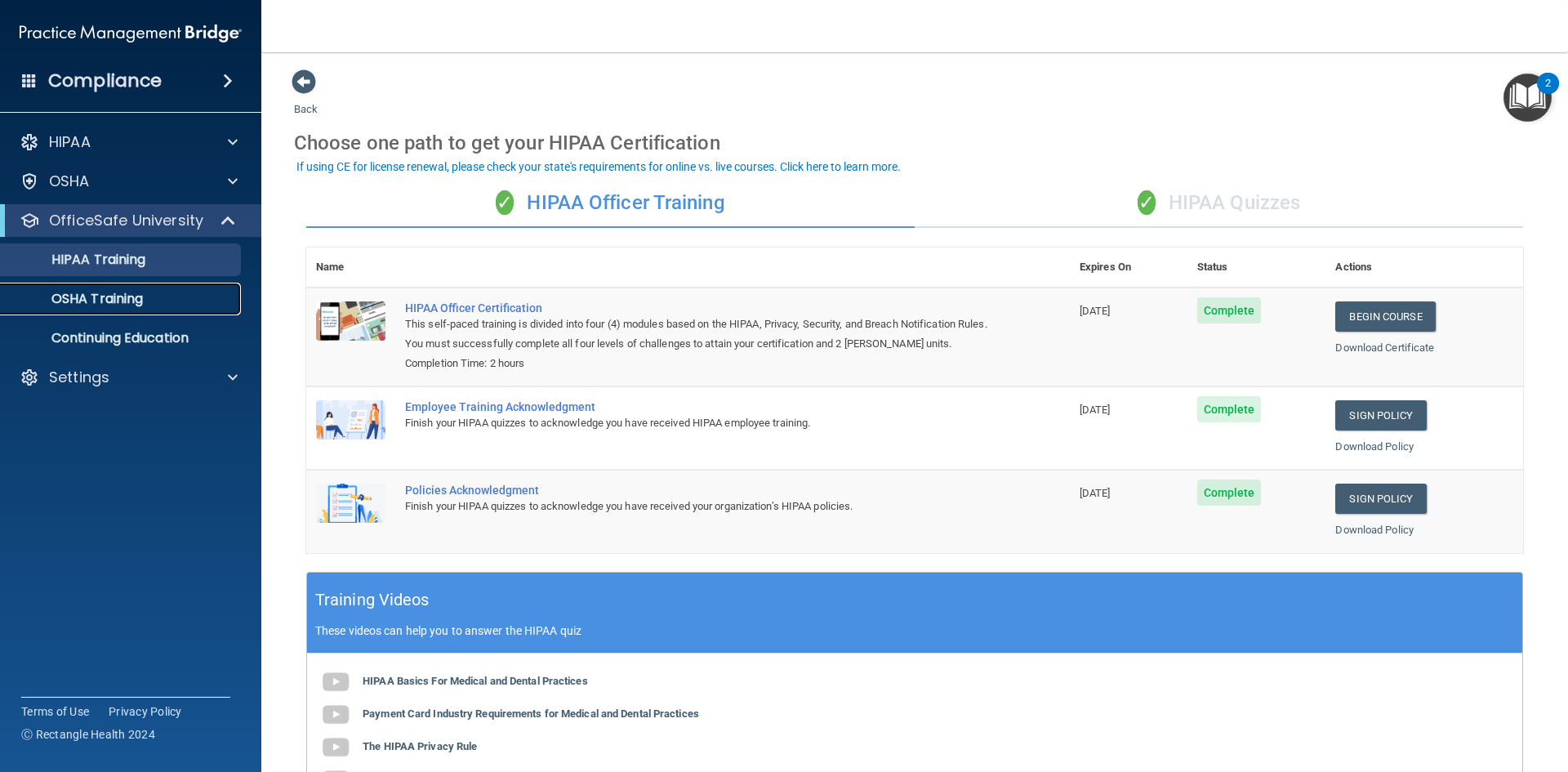
click at [156, 288] on link "OSHA Training" at bounding box center [112, 299] width 257 height 33
